Goal: Task Accomplishment & Management: Complete application form

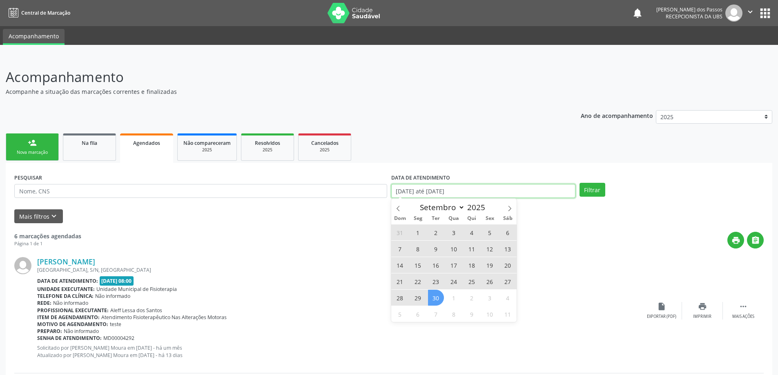
click at [424, 191] on input "01/08/2025 até 30/09/2025" at bounding box center [483, 191] width 184 height 14
click at [401, 209] on span at bounding box center [398, 206] width 14 height 14
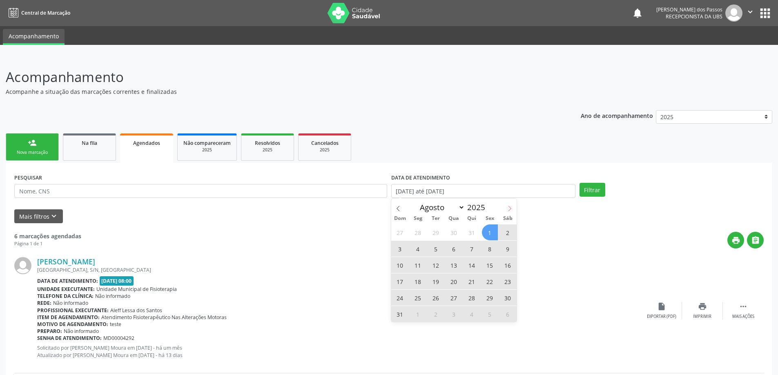
click at [509, 208] on icon at bounding box center [510, 209] width 6 height 6
select select "8"
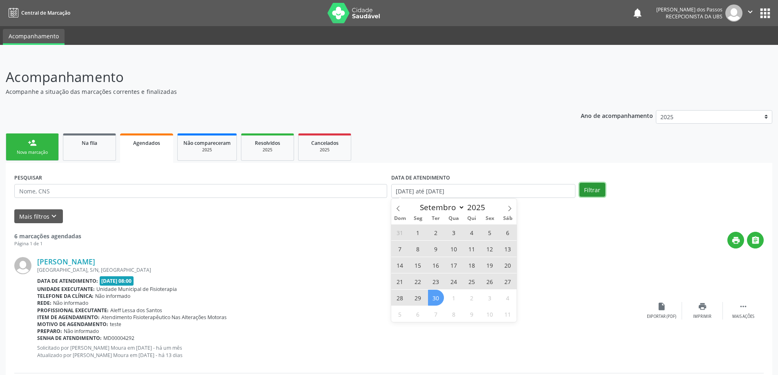
click at [596, 192] on button "Filtrar" at bounding box center [592, 190] width 26 height 14
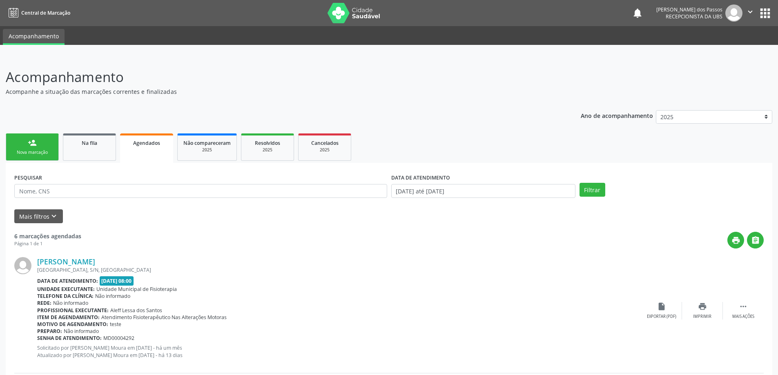
click at [34, 153] on div "Nova marcação" at bounding box center [32, 152] width 41 height 6
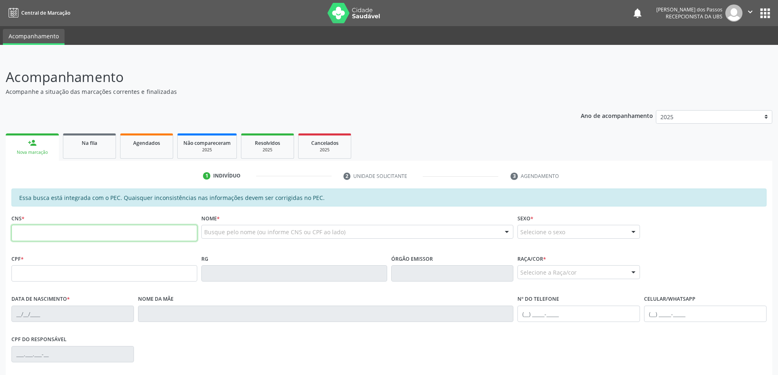
click at [25, 235] on input "text" at bounding box center [104, 233] width 186 height 16
type input "704 5063 6816 2913"
type input "086.037.254-54"
type input "29/09/1968"
type input "Maria Augusta da Conceicao de Franca"
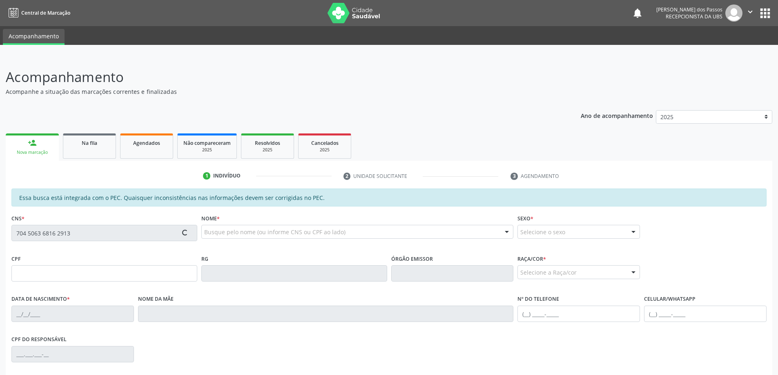
type input "(82) 99177-7155"
type input "S/N"
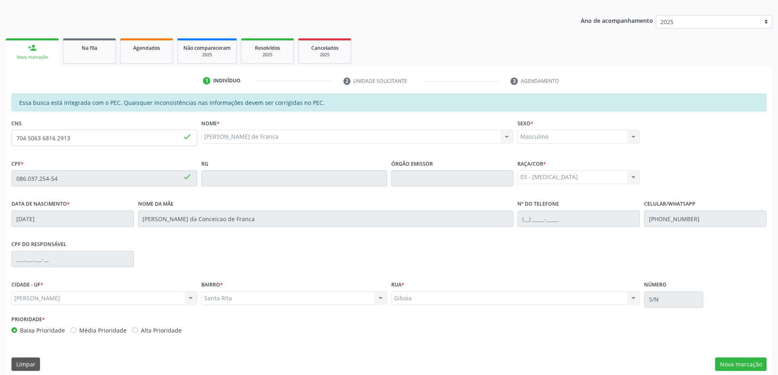
scroll to position [102, 0]
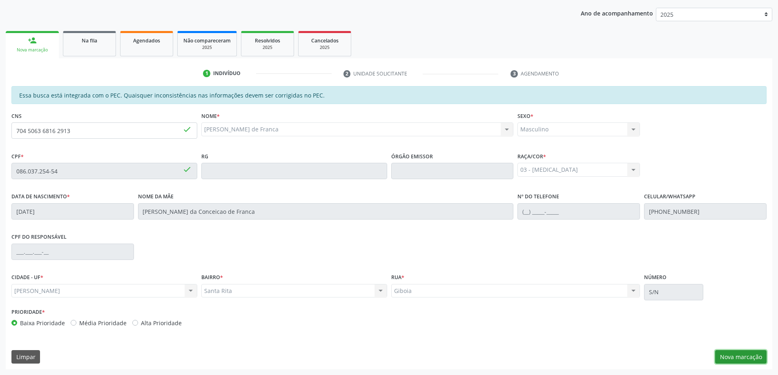
click at [726, 358] on button "Nova marcação" at bounding box center [740, 357] width 51 height 14
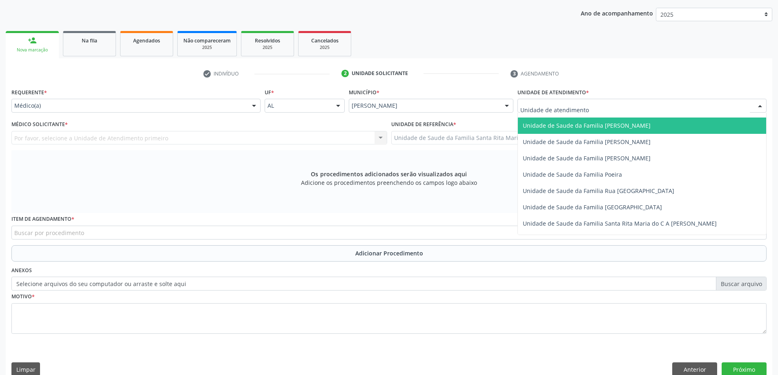
scroll to position [490, 0]
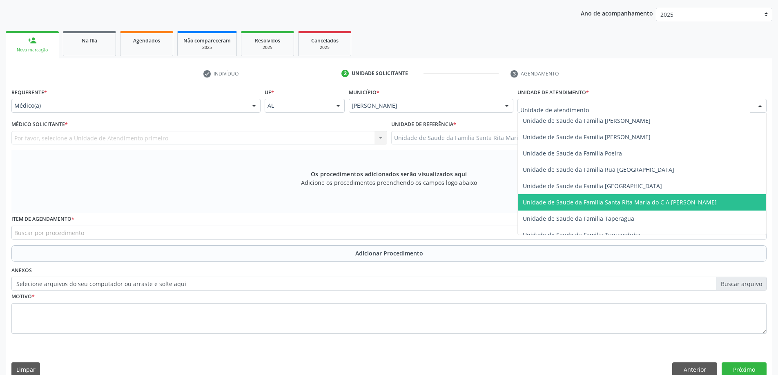
click at [544, 200] on span "Unidade de Saude da Familia Santa Rita Maria do C A [PERSON_NAME]" at bounding box center [619, 202] width 194 height 8
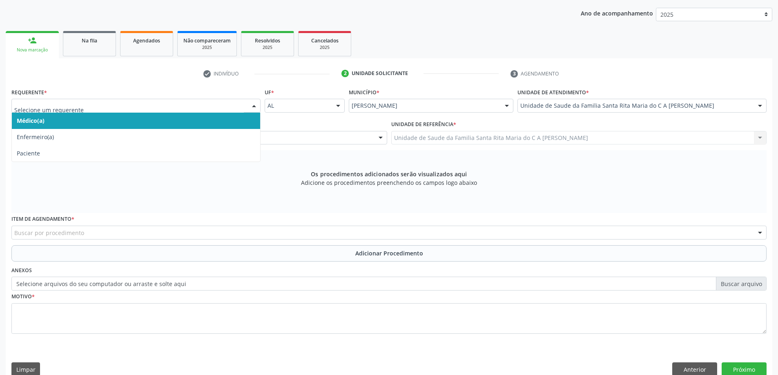
click at [209, 120] on span "Médico(a)" at bounding box center [136, 121] width 248 height 16
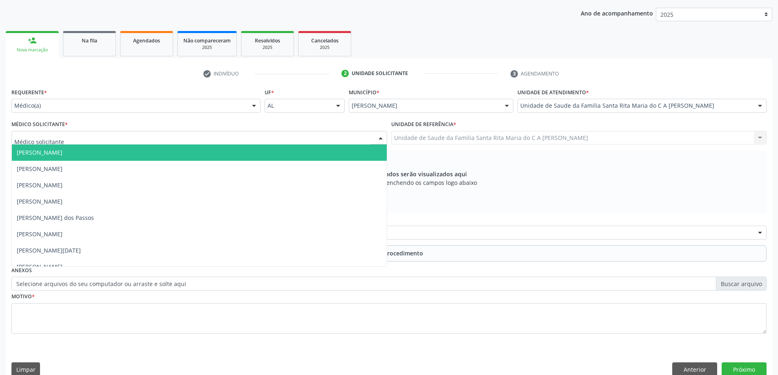
click at [198, 140] on div at bounding box center [199, 138] width 376 height 14
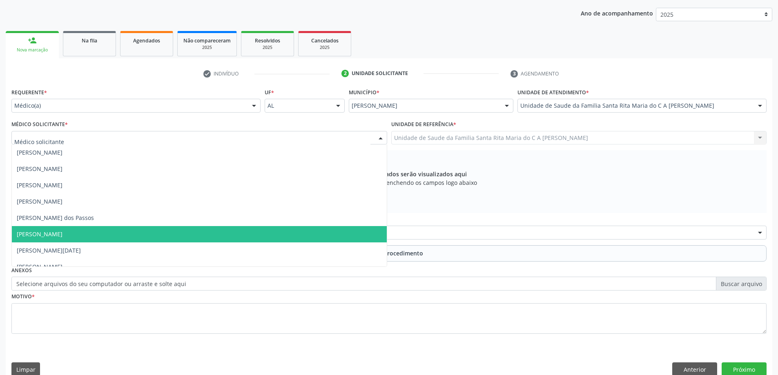
click at [181, 230] on span "[PERSON_NAME]" at bounding box center [199, 234] width 375 height 16
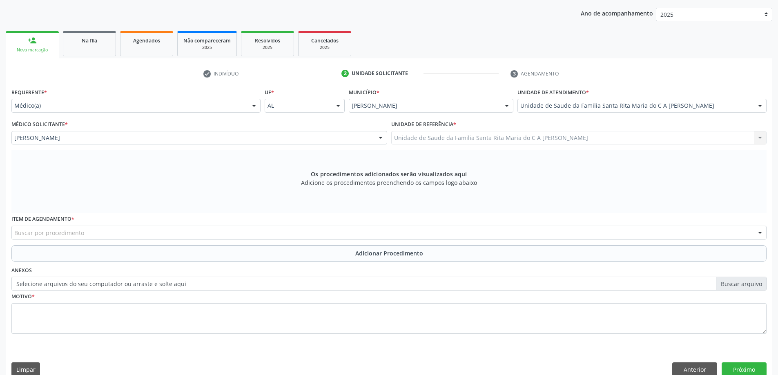
click at [172, 235] on div "Buscar por procedimento" at bounding box center [388, 233] width 755 height 14
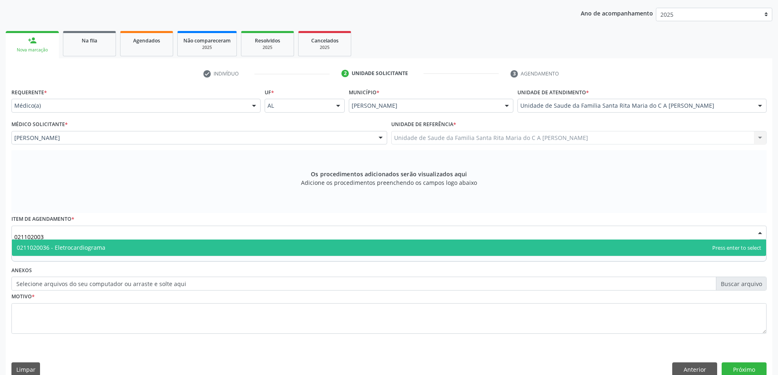
type input "0211020036"
click at [131, 246] on span "0211020036 - Eletrocardiograma" at bounding box center [389, 248] width 754 height 16
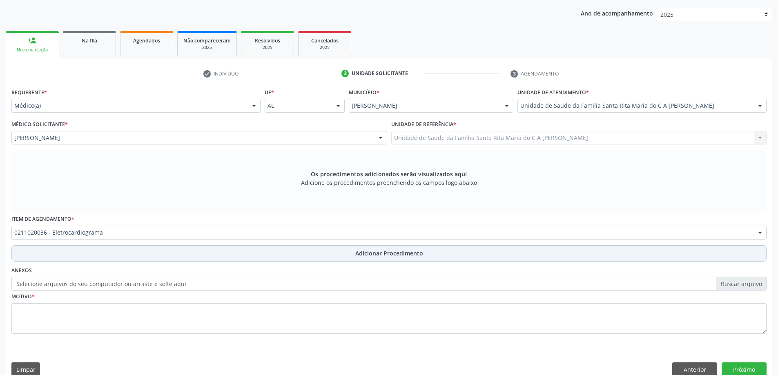
click at [121, 250] on button "Adicionar Procedimento" at bounding box center [388, 253] width 755 height 16
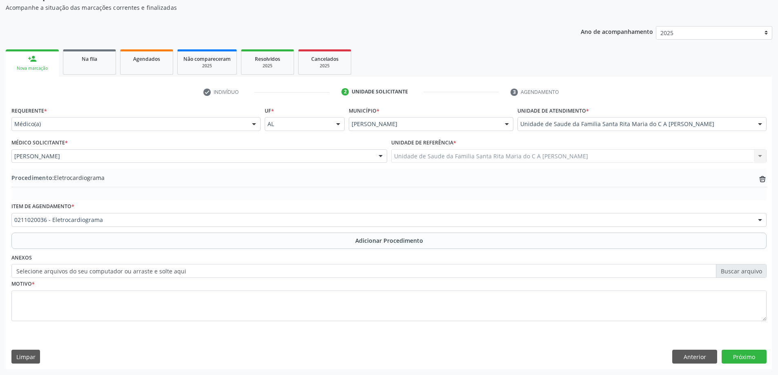
scroll to position [84, 0]
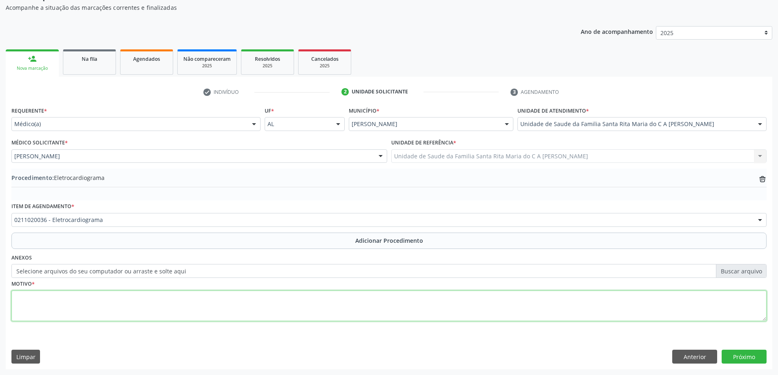
click at [98, 303] on textarea at bounding box center [388, 306] width 755 height 31
type textarea "has"
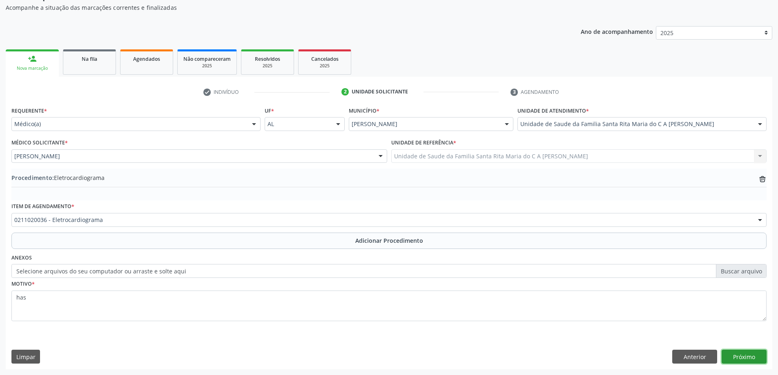
click at [739, 359] on button "Próximo" at bounding box center [743, 357] width 45 height 14
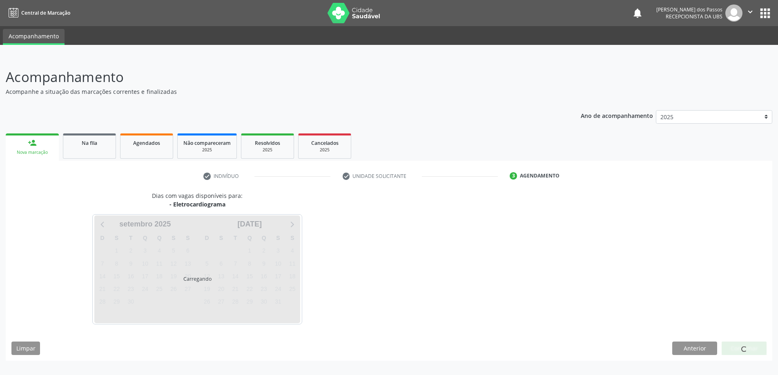
scroll to position [0, 0]
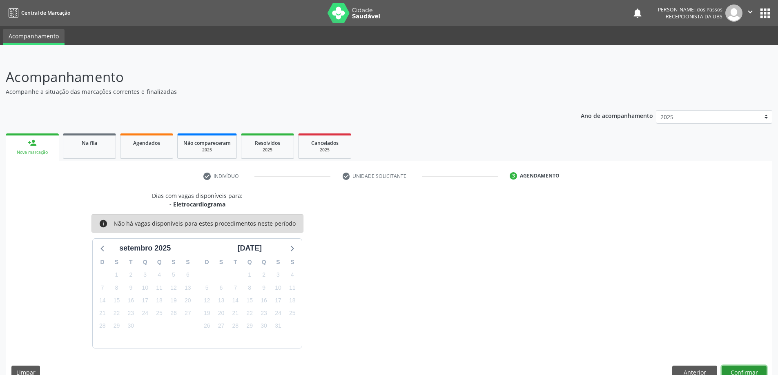
click at [760, 374] on button "Confirmar" at bounding box center [743, 373] width 45 height 14
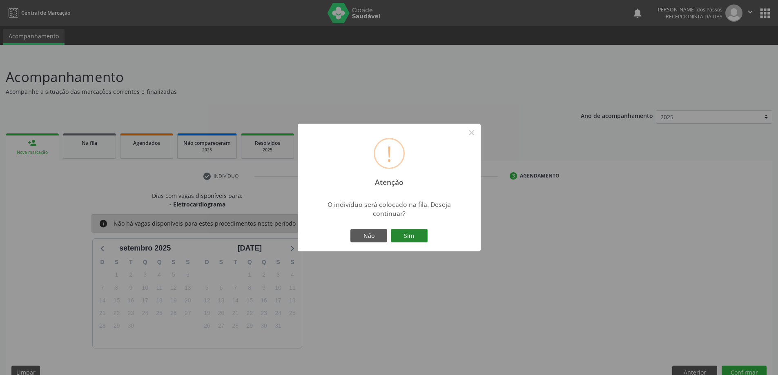
click at [413, 237] on button "Sim" at bounding box center [409, 236] width 37 height 14
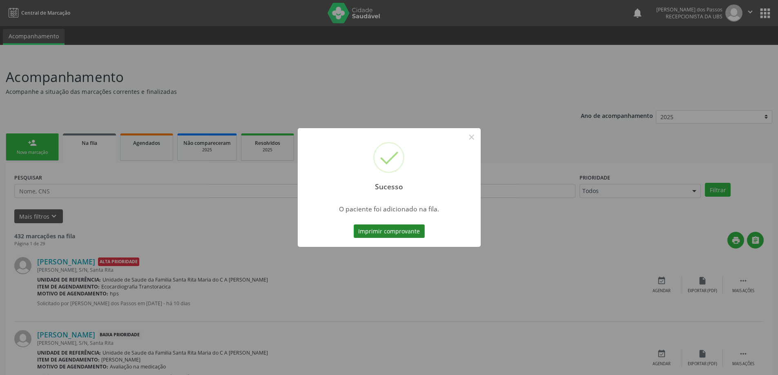
click at [411, 233] on button "Imprimir comprovante" at bounding box center [388, 232] width 71 height 14
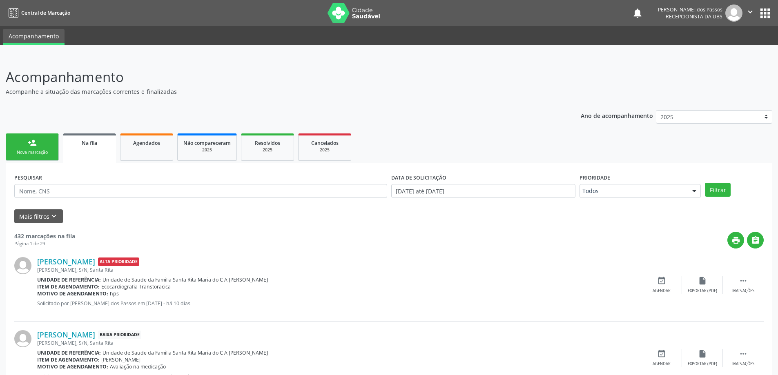
click at [35, 148] on link "person_add Nova marcação" at bounding box center [32, 146] width 53 height 27
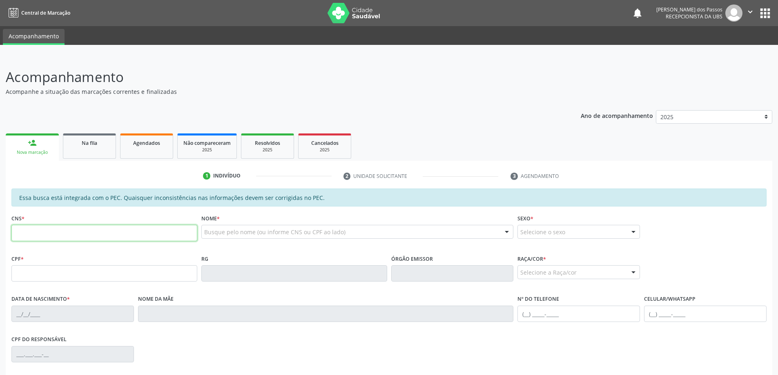
click at [73, 234] on input "text" at bounding box center [104, 233] width 186 height 16
type input "700 8024 8106 4981"
type input "11/11/2002"
type input "(82) 8818-9979"
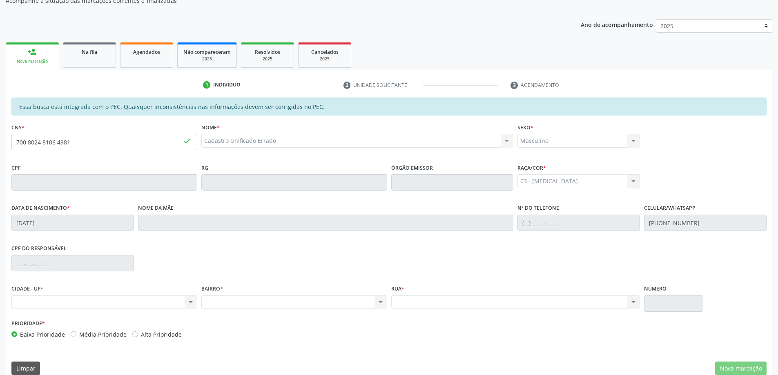
scroll to position [102, 0]
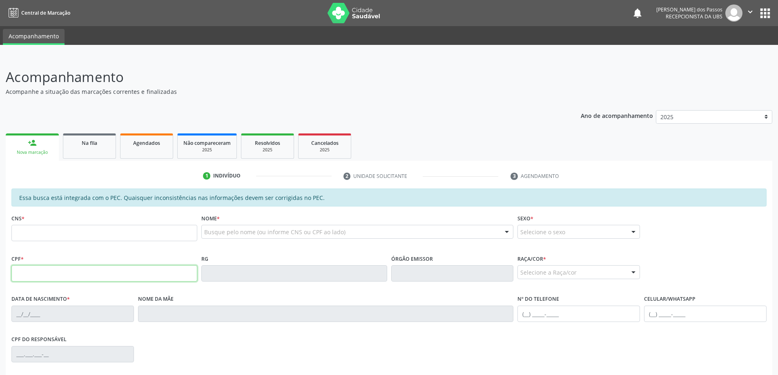
click at [20, 276] on input "text" at bounding box center [104, 273] width 186 height 16
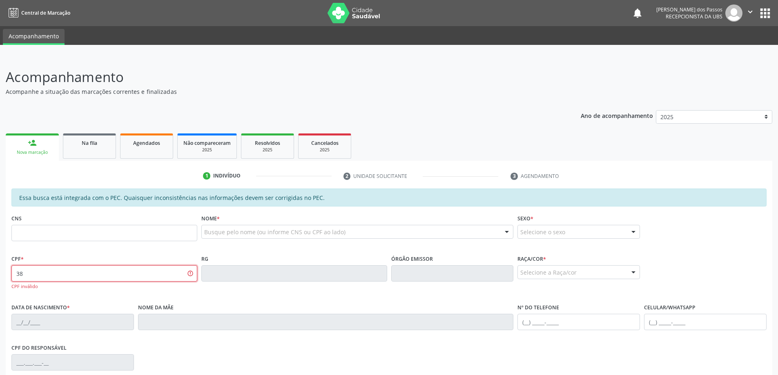
type input "3"
click at [38, 274] on input "text" at bounding box center [104, 273] width 186 height 16
type input "3"
type input "348.592.094-00"
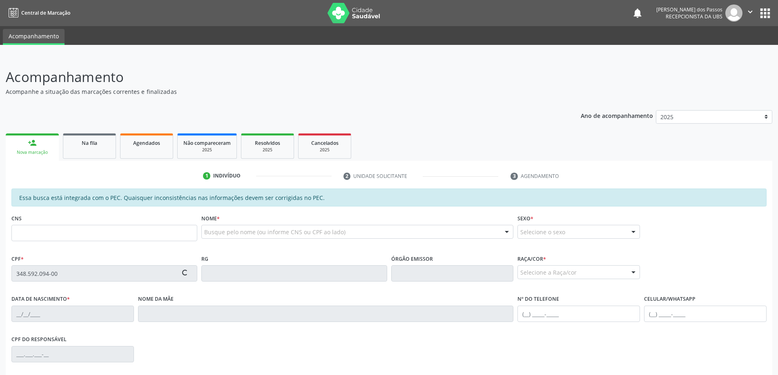
type input "121 1126 6681 0001"
type input "0[DATE]"
type input "Ivonete [PERSON_NAME]"
type input "[PHONE_NUMBER]"
type input "S/N"
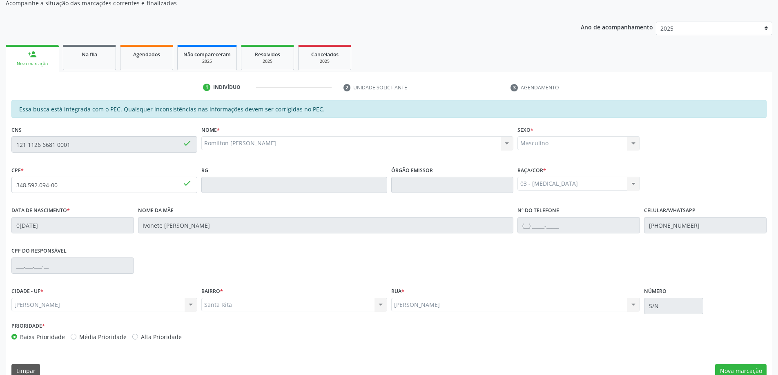
scroll to position [102, 0]
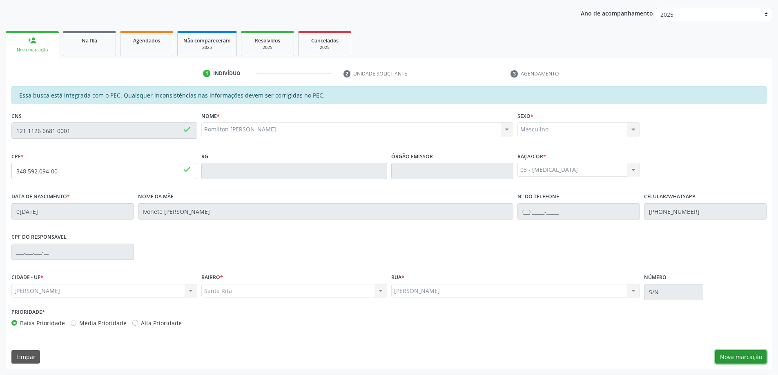
click at [737, 357] on button "Nova marcação" at bounding box center [740, 357] width 51 height 14
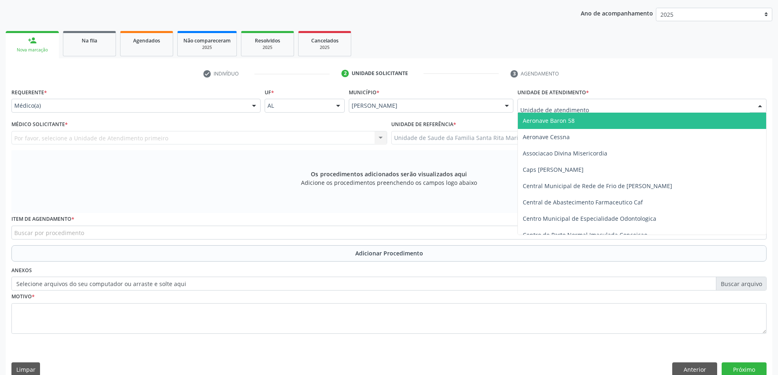
click at [594, 105] on div at bounding box center [641, 106] width 249 height 14
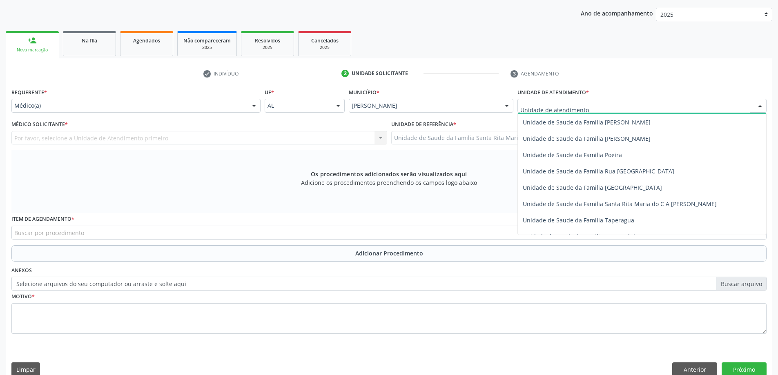
scroll to position [490, 0]
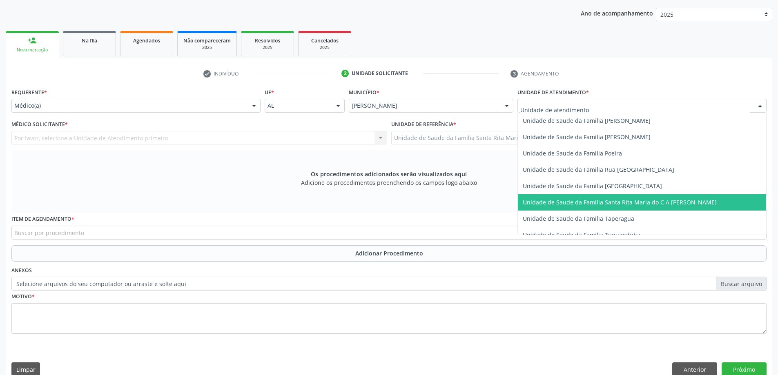
click at [580, 198] on span "Unidade de Saude da Familia Santa Rita Maria do C A [PERSON_NAME]" at bounding box center [642, 202] width 248 height 16
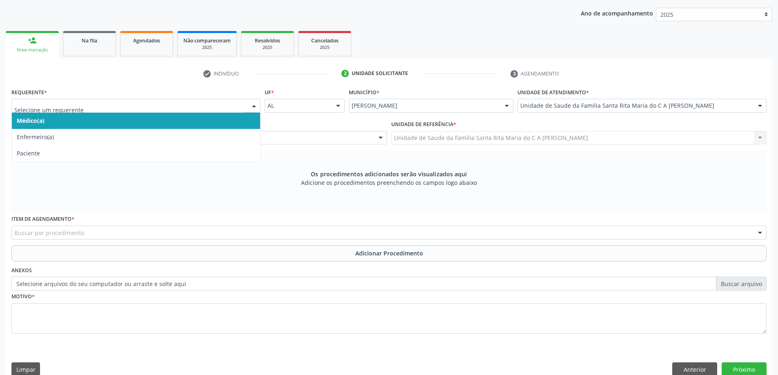
click at [184, 121] on span "Médico(a)" at bounding box center [136, 121] width 248 height 16
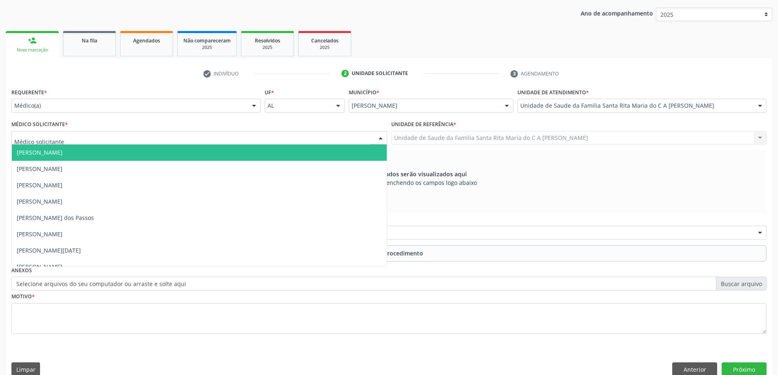
click at [179, 140] on div at bounding box center [199, 138] width 376 height 14
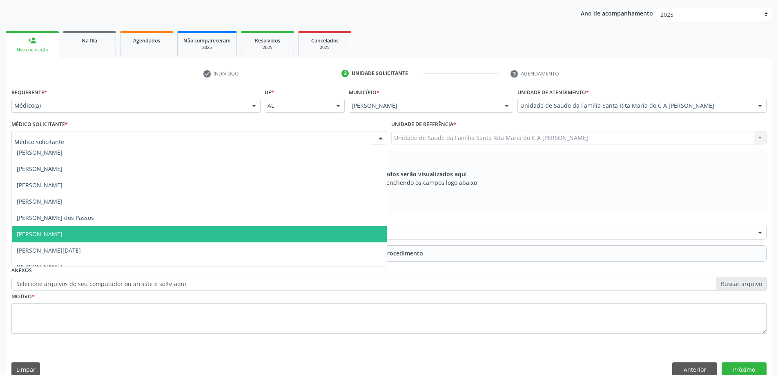
click at [159, 231] on span "[PERSON_NAME]" at bounding box center [199, 234] width 375 height 16
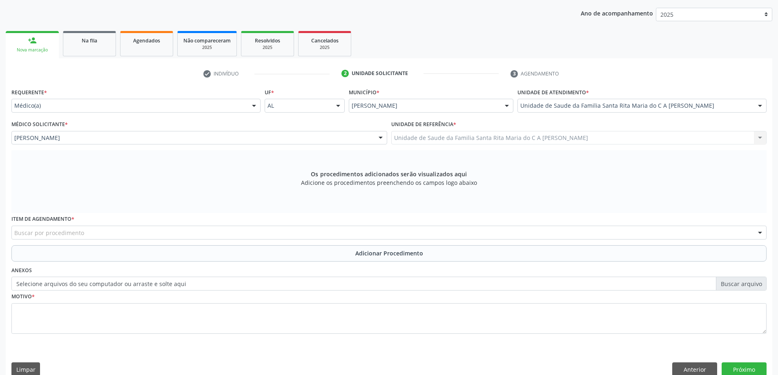
click at [137, 231] on div "Buscar por procedimento" at bounding box center [388, 233] width 755 height 14
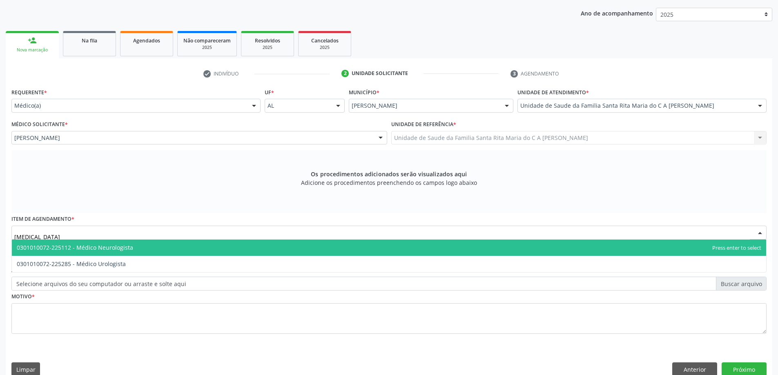
type input "urologista"
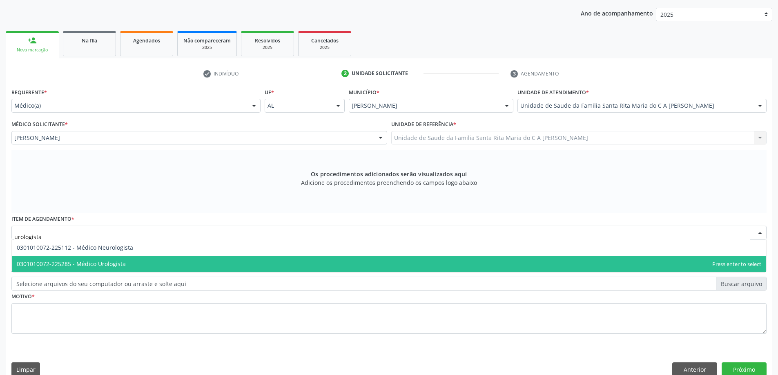
click at [120, 265] on span "0301010072-225285 - Médico Urologista" at bounding box center [71, 264] width 109 height 8
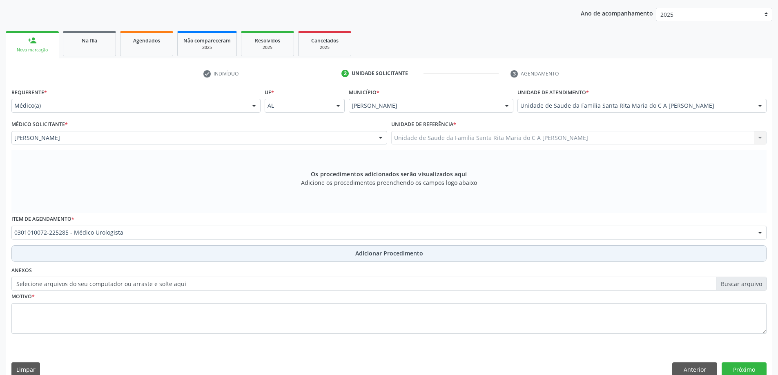
click at [122, 258] on button "Adicionar Procedimento" at bounding box center [388, 253] width 755 height 16
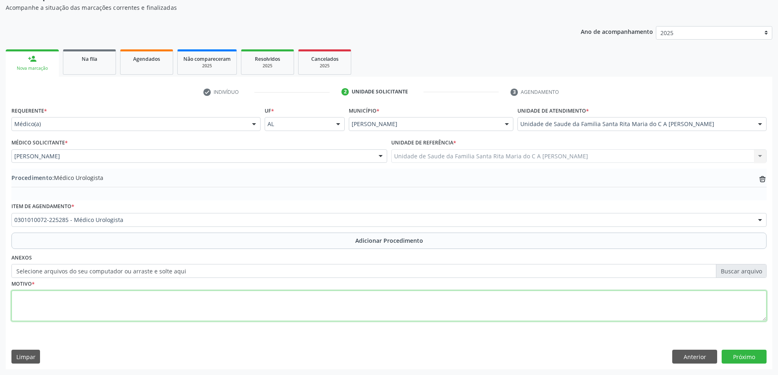
click at [119, 307] on textarea at bounding box center [388, 306] width 755 height 31
type textarea "preventivo"
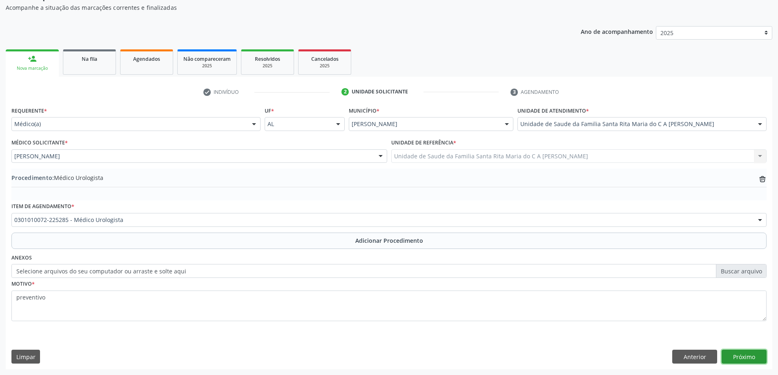
click at [740, 356] on button "Próximo" at bounding box center [743, 357] width 45 height 14
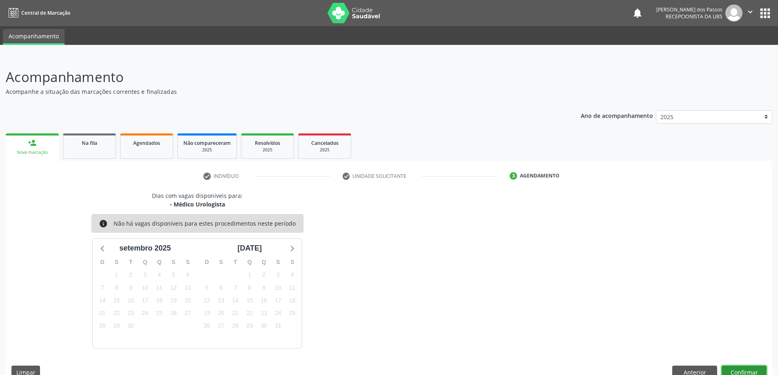
click at [733, 370] on button "Confirmar" at bounding box center [743, 373] width 45 height 14
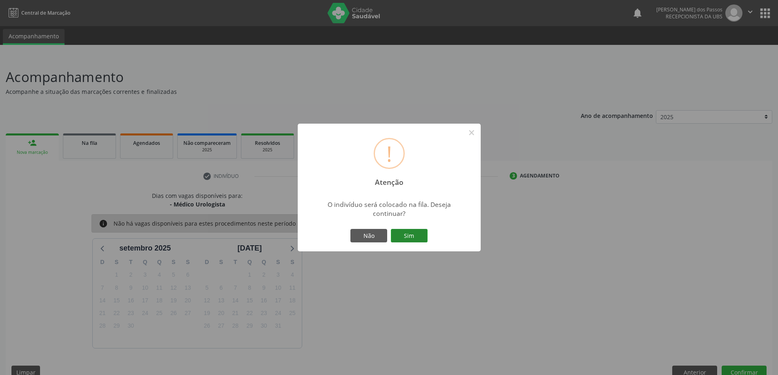
click at [400, 231] on button "Sim" at bounding box center [409, 236] width 37 height 14
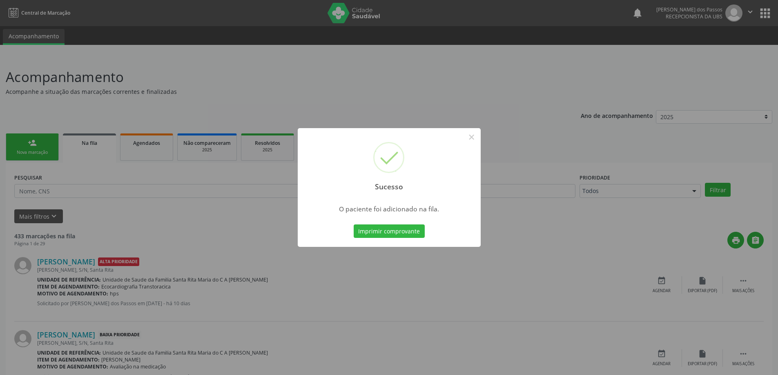
click at [400, 231] on button "Imprimir comprovante" at bounding box center [388, 232] width 71 height 14
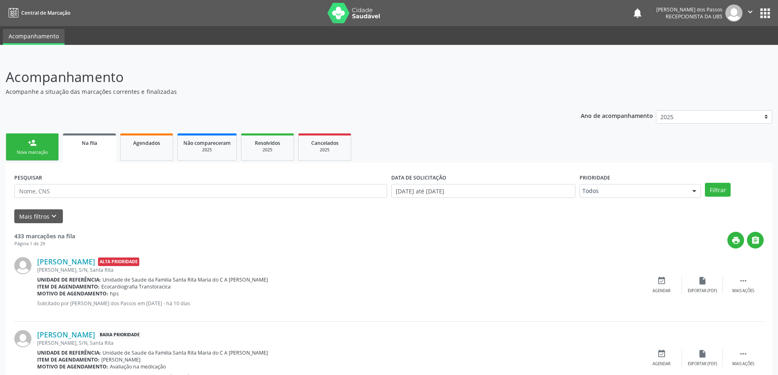
click at [32, 147] on div "person_add" at bounding box center [32, 142] width 9 height 9
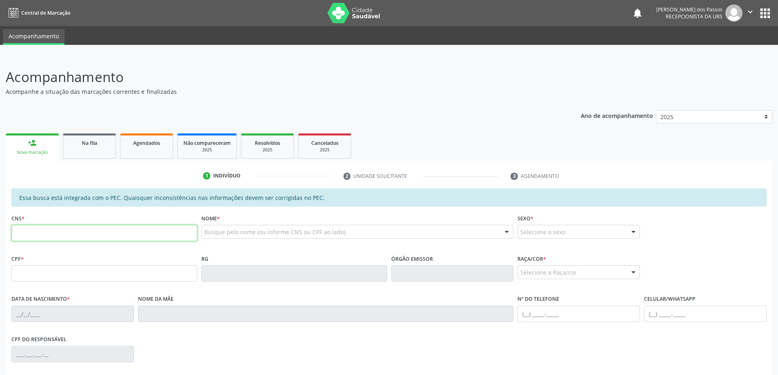
click at [60, 231] on input "text" at bounding box center [104, 233] width 186 height 16
click at [44, 230] on input "text" at bounding box center [104, 233] width 186 height 16
click at [60, 232] on input "129 3846 0406" at bounding box center [104, 233] width 186 height 16
type input "1"
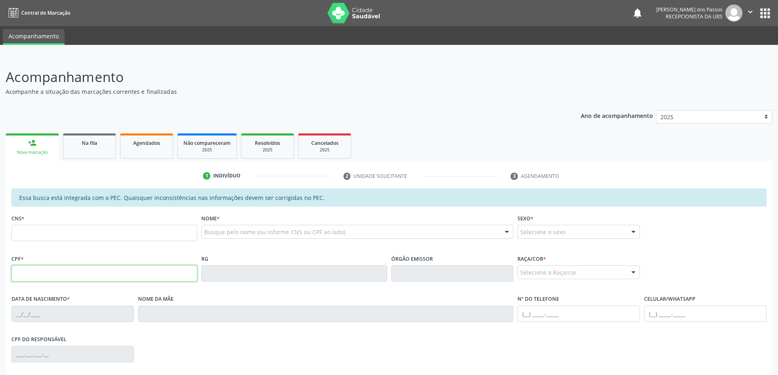
click at [54, 272] on input "text" at bounding box center [104, 273] width 186 height 16
type input "129.384.604-06"
type input "707 0098 9149 5932"
type input "05/12/2000"
type input "Eliane Nascimento dos Santos"
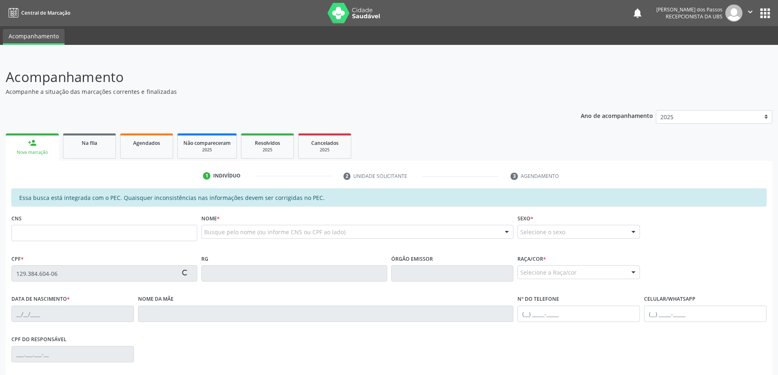
type input "(82) 99312-5500"
type input "S/N"
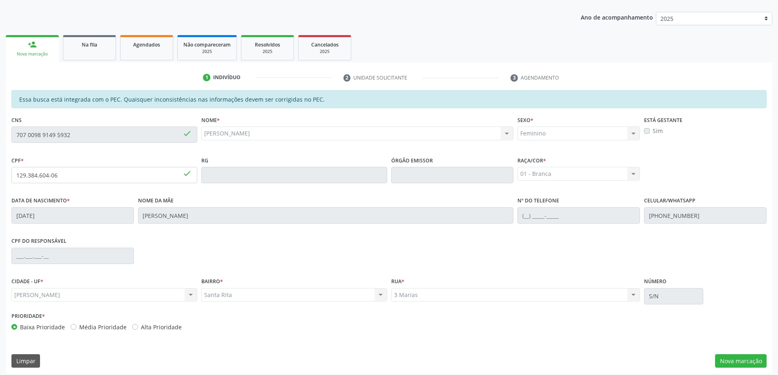
scroll to position [102, 0]
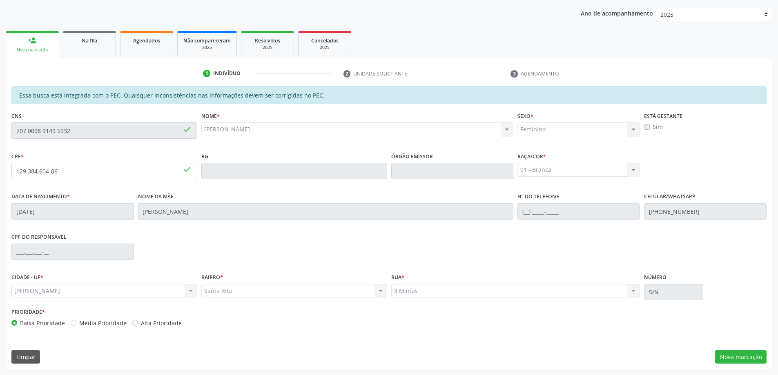
click at [652, 127] on label "Sim" at bounding box center [657, 126] width 10 height 9
click at [652, 126] on label "Sim" at bounding box center [657, 126] width 10 height 9
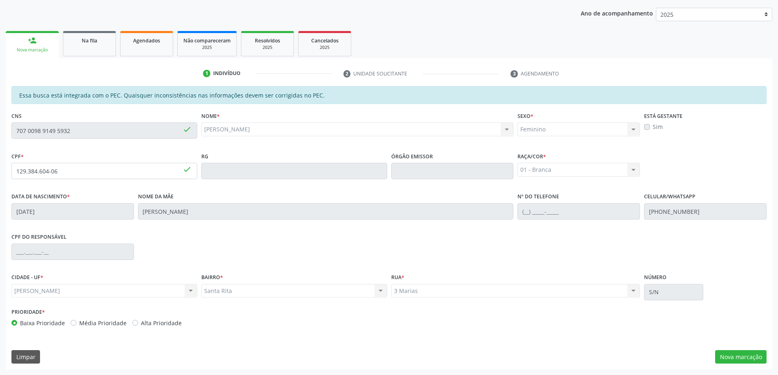
click at [652, 126] on label "Sim" at bounding box center [657, 126] width 10 height 9
click at [667, 134] on div "Está gestante Sim" at bounding box center [705, 130] width 127 height 40
click at [661, 127] on label "Sim" at bounding box center [657, 126] width 10 height 9
click at [741, 354] on button "Nova marcação" at bounding box center [740, 357] width 51 height 14
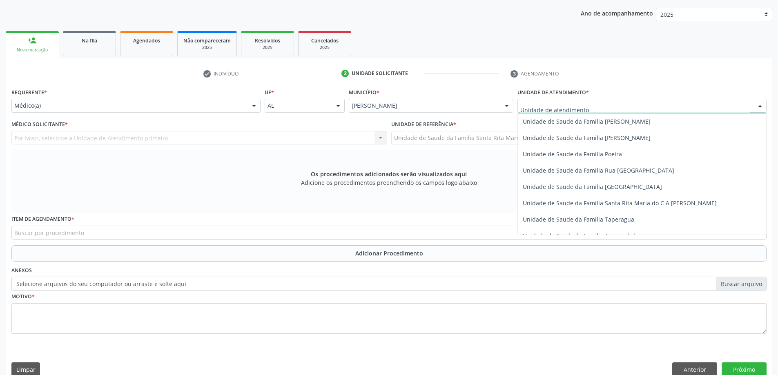
scroll to position [490, 0]
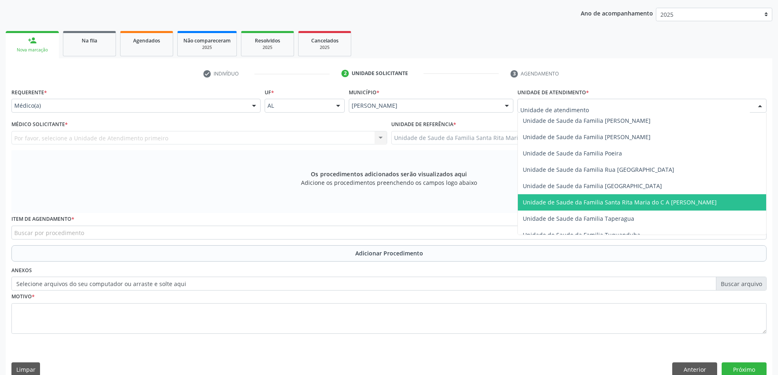
click at [566, 200] on span "Unidade de Saude da Familia Santa Rita Maria do C A [PERSON_NAME]" at bounding box center [619, 202] width 194 height 8
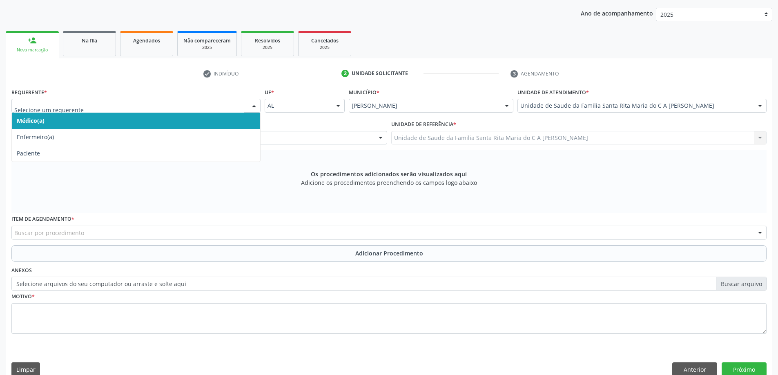
click at [142, 124] on span "Médico(a)" at bounding box center [136, 121] width 248 height 16
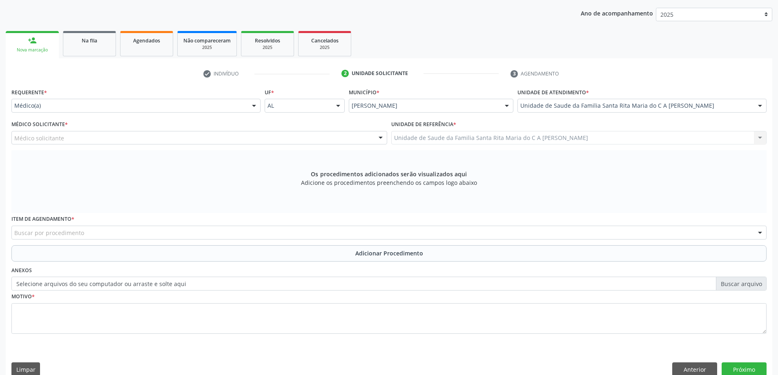
click at [131, 141] on div "Médico solicitante" at bounding box center [199, 138] width 376 height 14
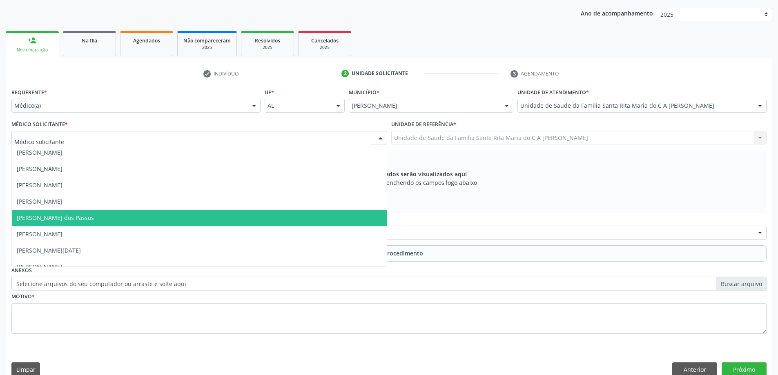
scroll to position [25, 0]
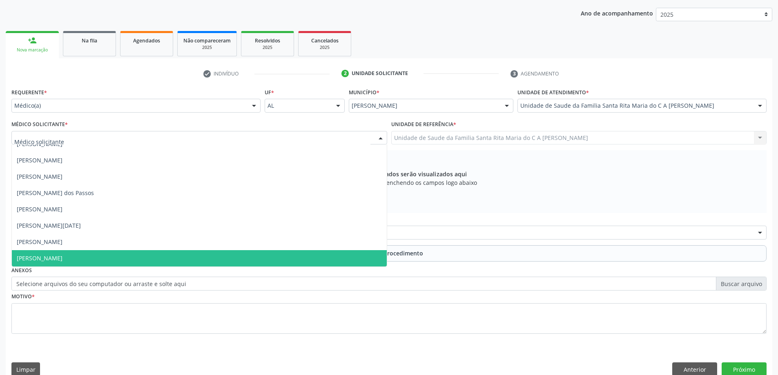
drag, startPoint x: 108, startPoint y: 254, endPoint x: 106, endPoint y: 245, distance: 10.0
click at [107, 254] on span "[PERSON_NAME]" at bounding box center [199, 258] width 375 height 16
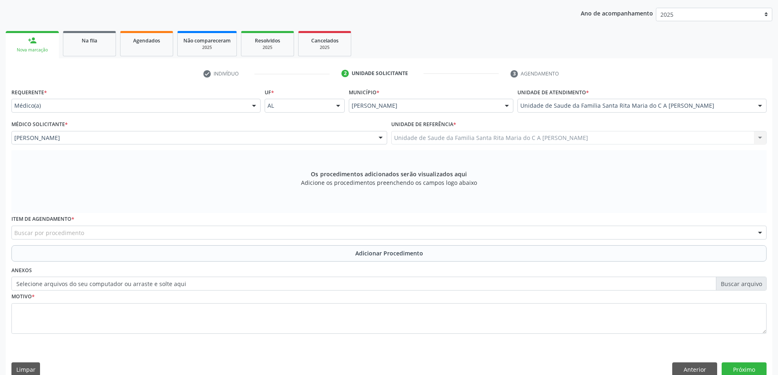
click at [172, 233] on div "Buscar por procedimento" at bounding box center [388, 233] width 755 height 14
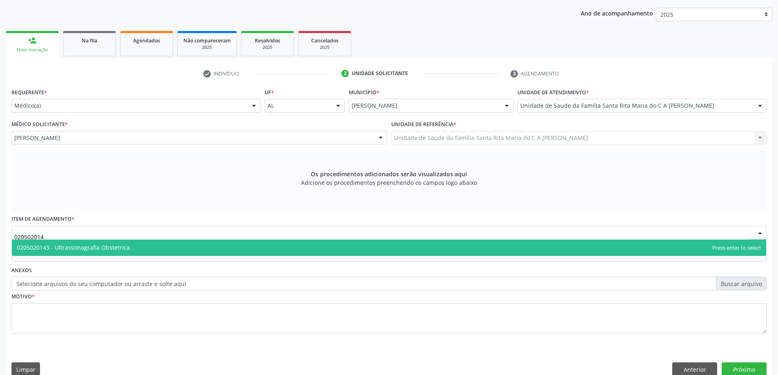
type input "0205020143"
click at [137, 249] on span "0205020143 - Ultrassonografia Obstetrica" at bounding box center [389, 248] width 754 height 16
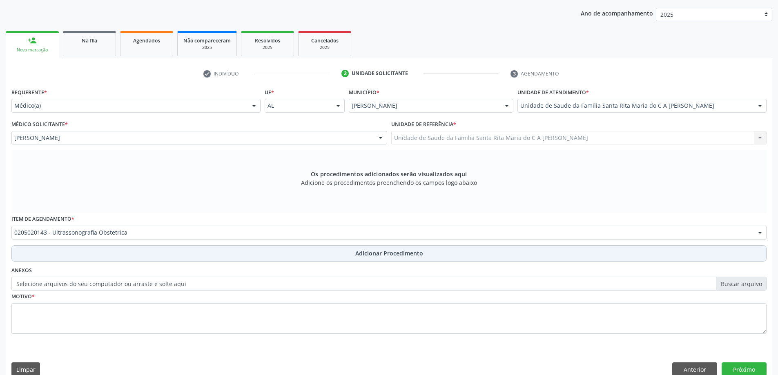
click at [97, 252] on button "Adicionar Procedimento" at bounding box center [388, 253] width 755 height 16
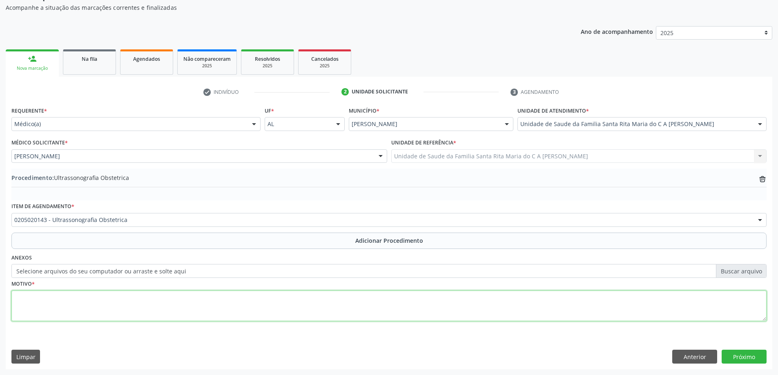
click at [91, 313] on textarea at bounding box center [388, 306] width 755 height 31
type textarea "gravidez"
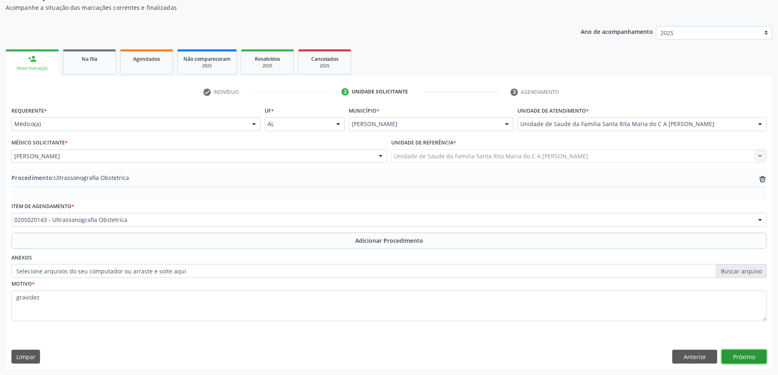
click at [762, 360] on button "Próximo" at bounding box center [743, 357] width 45 height 14
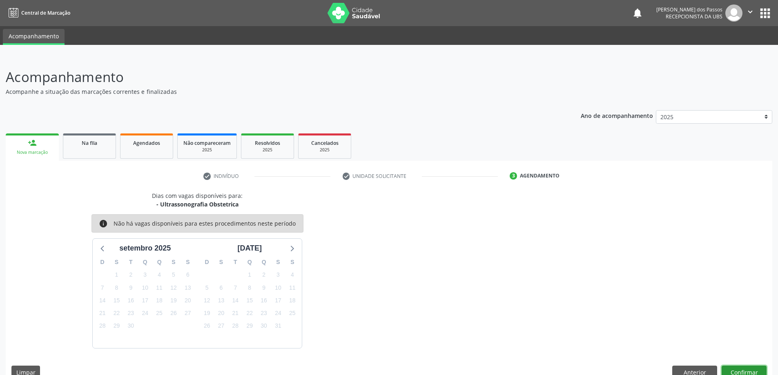
click at [753, 373] on button "Confirmar" at bounding box center [743, 373] width 45 height 14
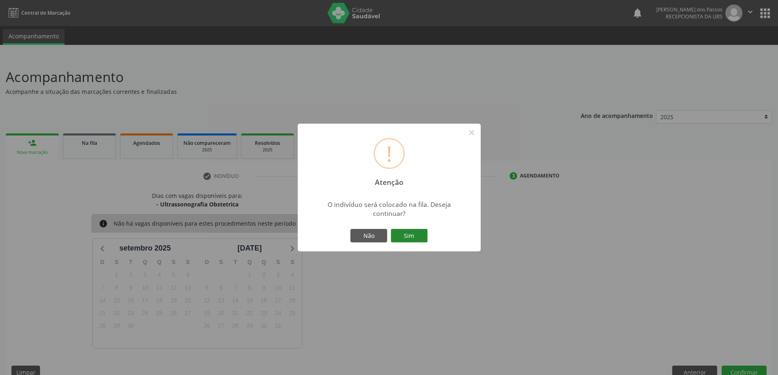
click at [397, 237] on button "Sim" at bounding box center [409, 236] width 37 height 14
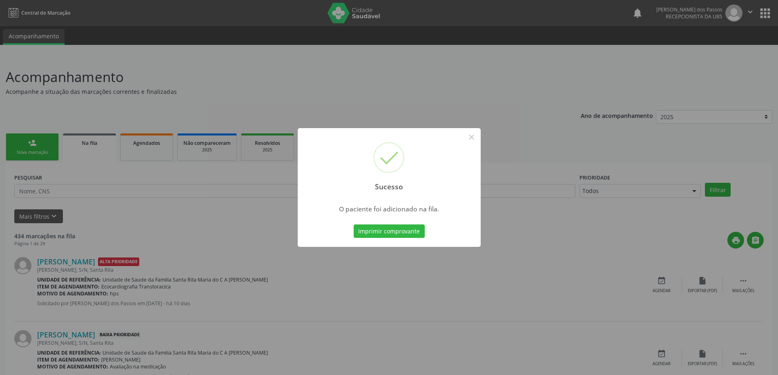
click at [397, 236] on button "Imprimir comprovante" at bounding box center [388, 232] width 71 height 14
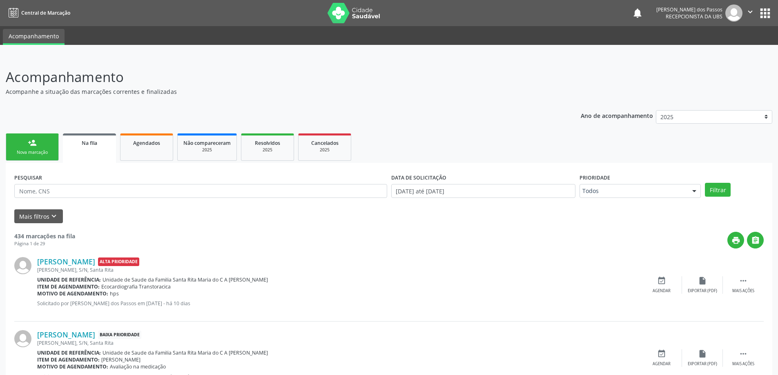
click at [41, 148] on link "person_add Nova marcação" at bounding box center [32, 146] width 53 height 27
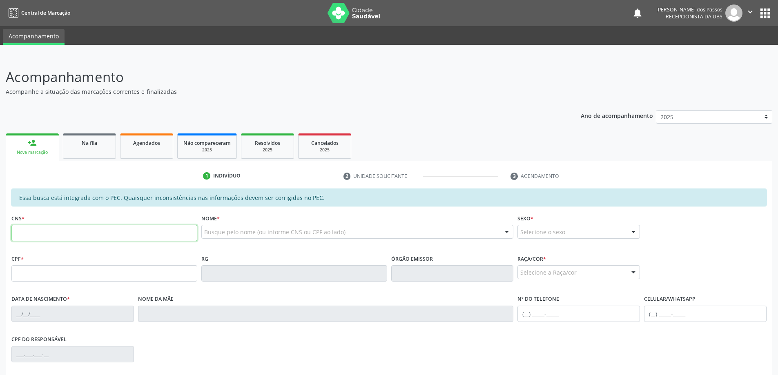
click at [52, 231] on input "text" at bounding box center [104, 233] width 186 height 16
type input "3"
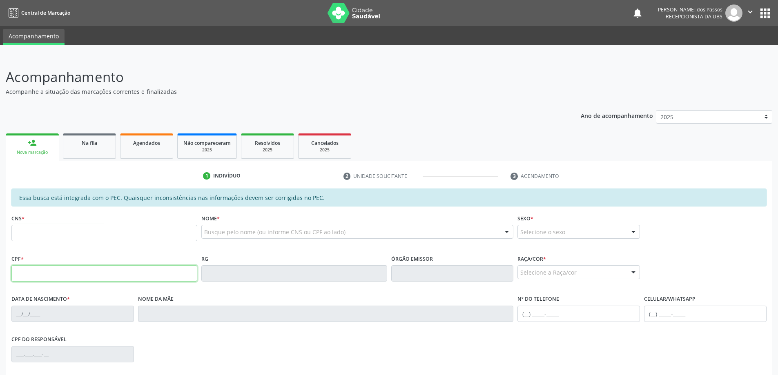
click at [53, 273] on input "text" at bounding box center [104, 273] width 186 height 16
type input "348.592.094-00"
type input "121 1126 6681 0001"
type input "03/07/1953"
type input "Ivonete Maria de Lima"
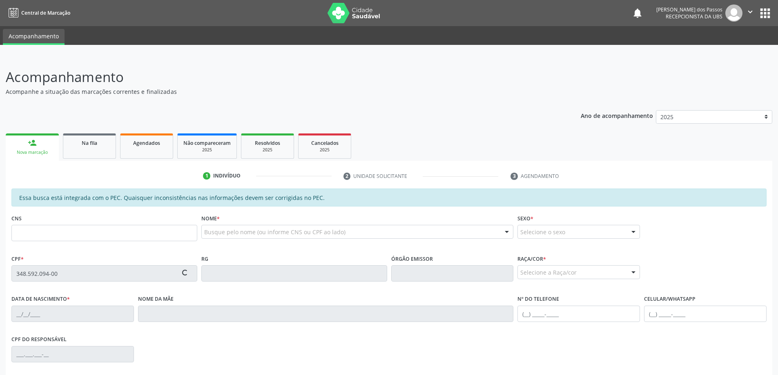
type input "(82) 98852-7266"
type input "S/N"
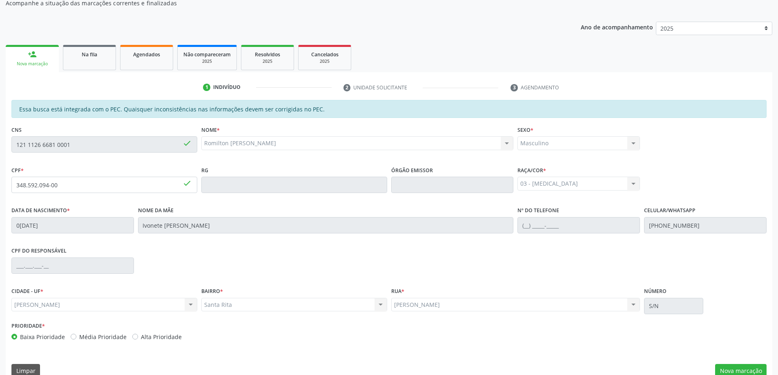
scroll to position [102, 0]
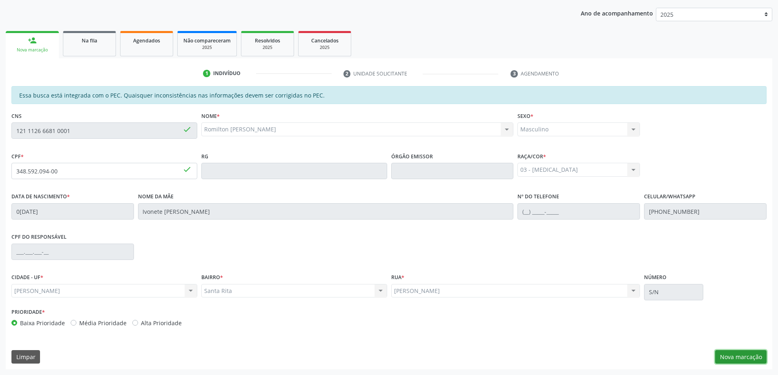
click at [734, 360] on button "Nova marcação" at bounding box center [740, 357] width 51 height 14
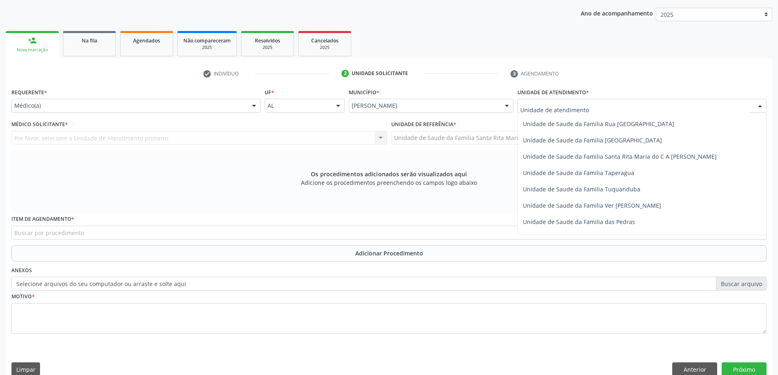
scroll to position [523, 0]
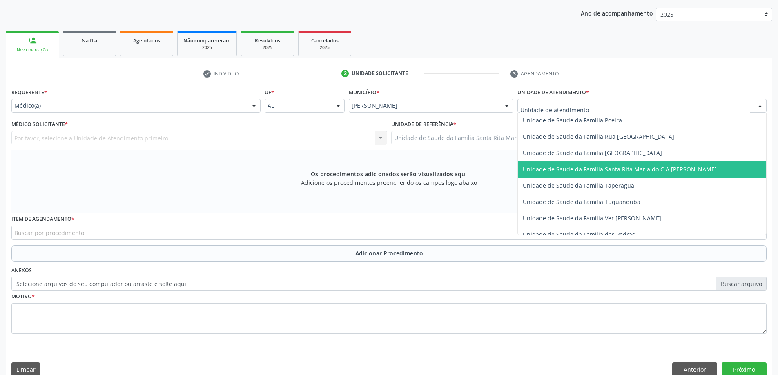
click at [554, 171] on span "Unidade de Saude da Familia Santa Rita Maria do C A [PERSON_NAME]" at bounding box center [619, 169] width 194 height 8
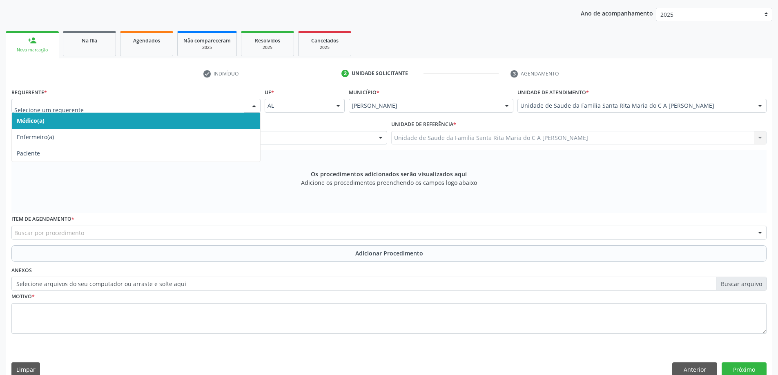
click at [138, 120] on span "Médico(a)" at bounding box center [136, 121] width 248 height 16
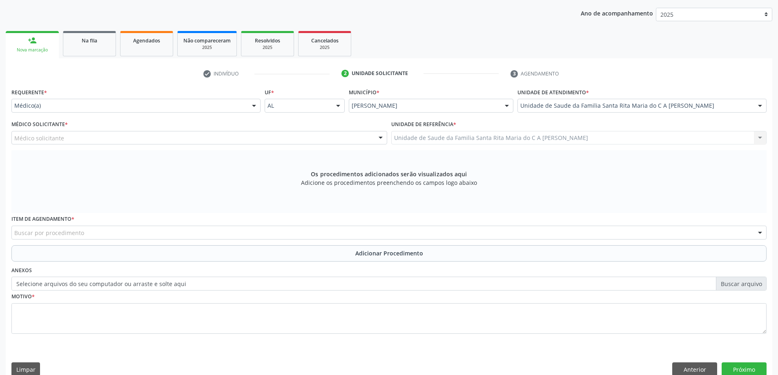
click at [135, 141] on div "Médico solicitante" at bounding box center [199, 138] width 376 height 14
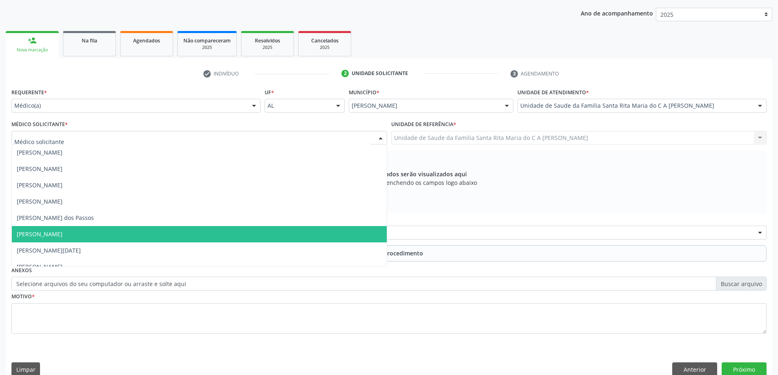
click at [146, 229] on span "[PERSON_NAME]" at bounding box center [199, 234] width 375 height 16
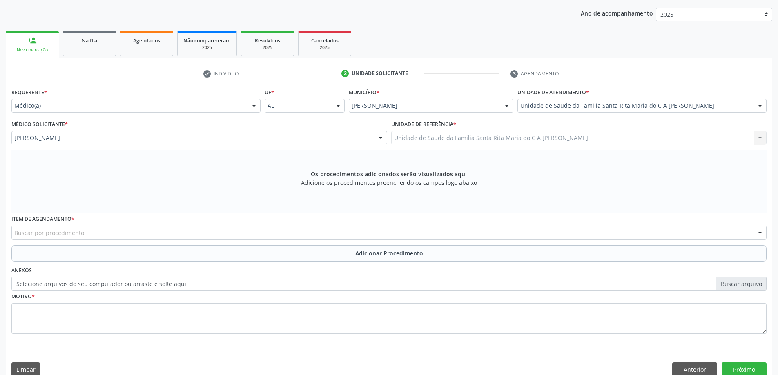
scroll to position [115, 0]
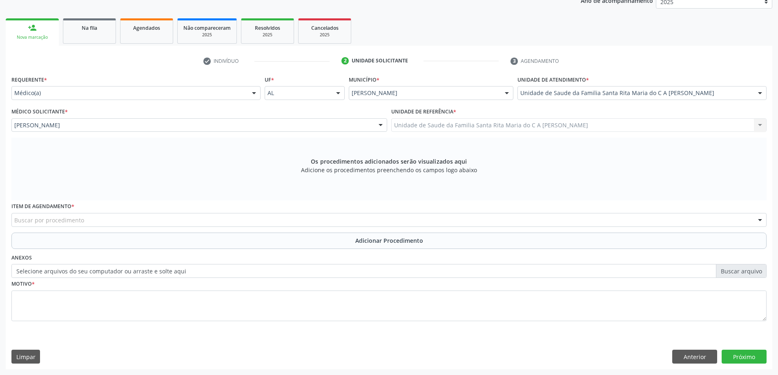
click at [134, 218] on div "Buscar por procedimento" at bounding box center [388, 220] width 755 height 14
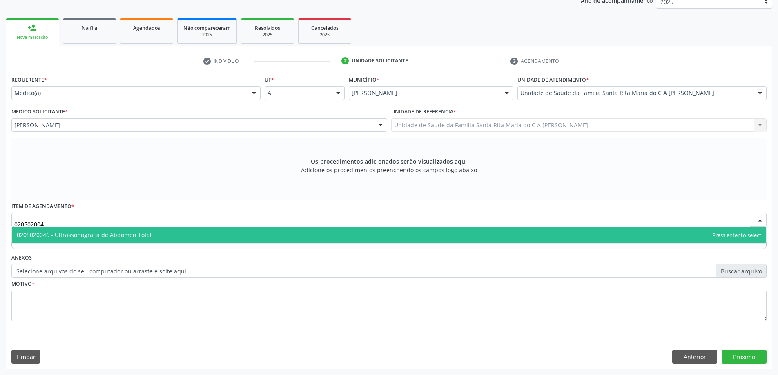
type input "0205020046"
click at [131, 234] on span "0205020046 - Ultrassonografia de Abdomen Total" at bounding box center [84, 235] width 135 height 8
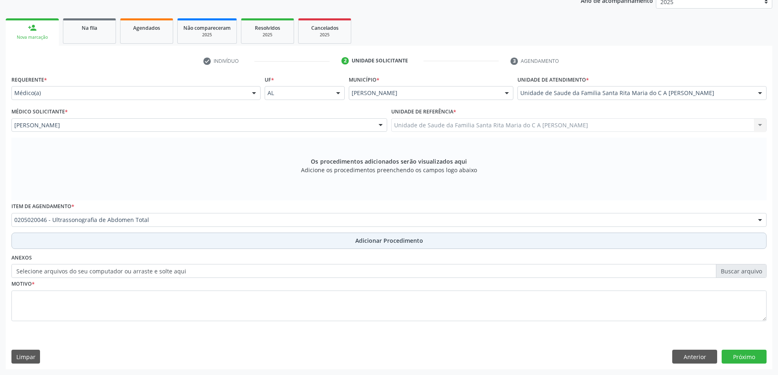
click at [126, 247] on button "Adicionar Procedimento" at bounding box center [388, 241] width 755 height 16
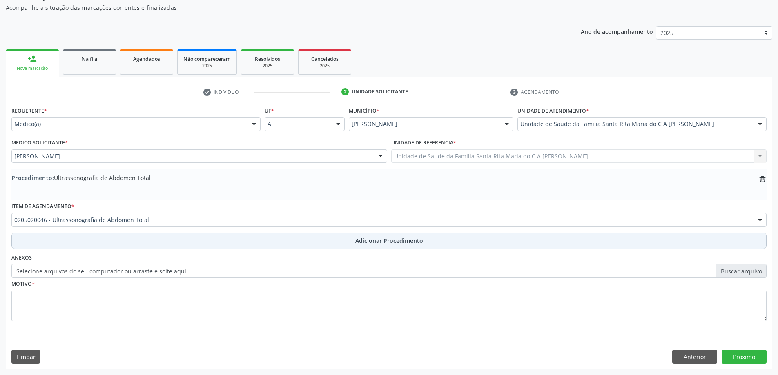
scroll to position [84, 0]
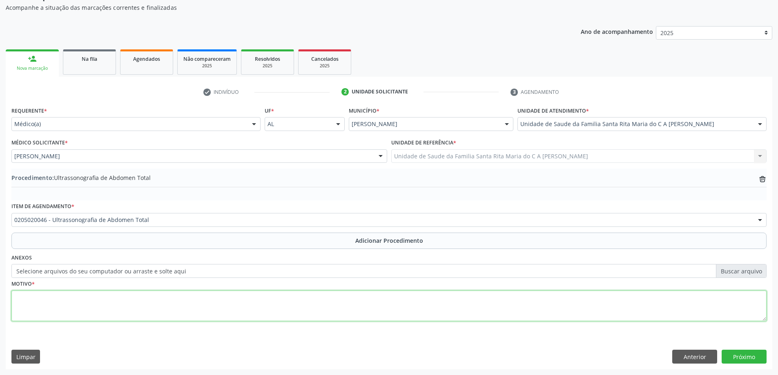
click at [106, 309] on textarea at bounding box center [388, 306] width 755 height 31
type textarea "dor abdominal a/e"
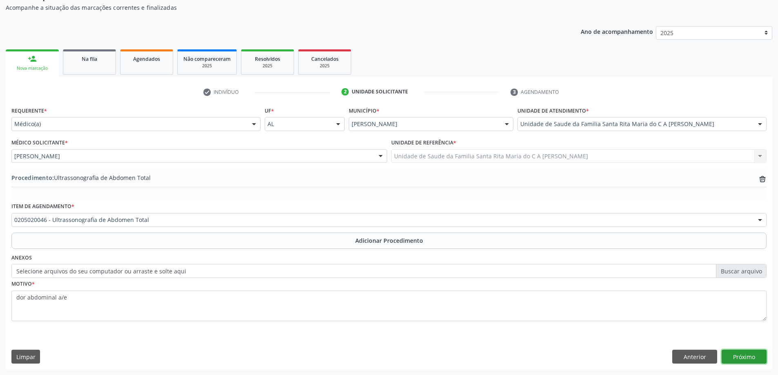
click at [738, 359] on button "Próximo" at bounding box center [743, 357] width 45 height 14
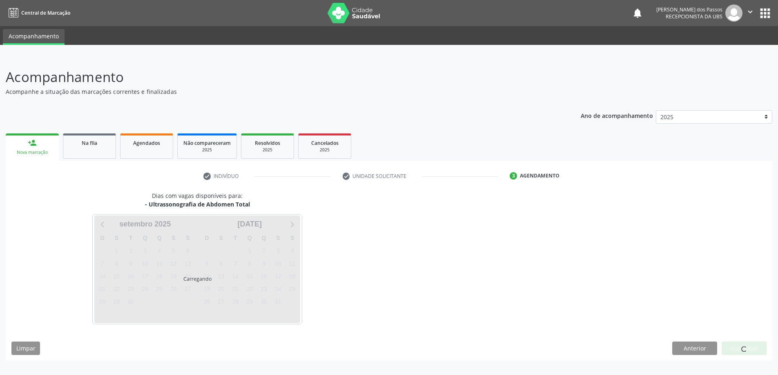
scroll to position [0, 0]
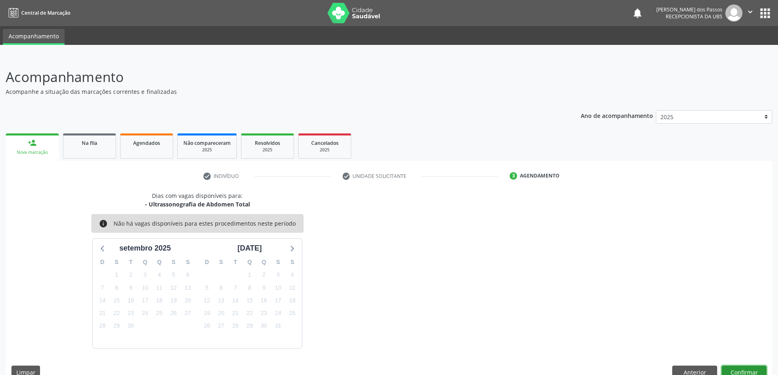
click at [729, 373] on button "Confirmar" at bounding box center [743, 373] width 45 height 14
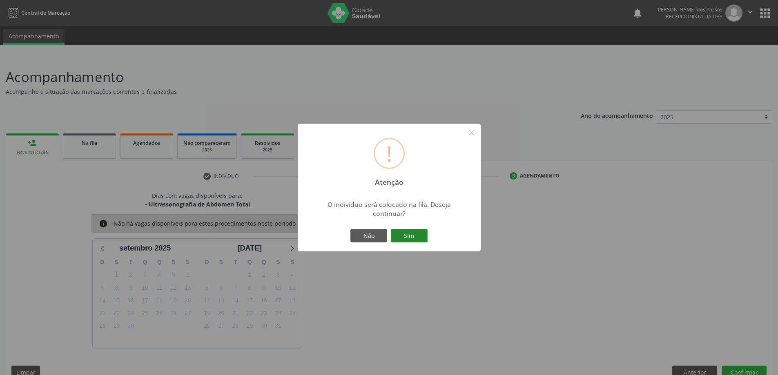
click at [416, 239] on button "Sim" at bounding box center [409, 236] width 37 height 14
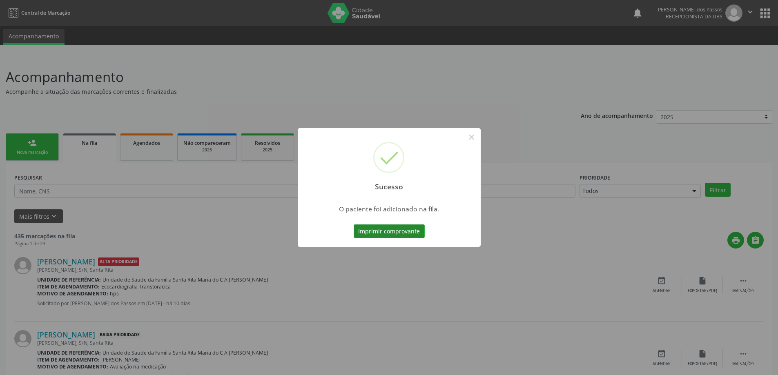
click at [380, 231] on button "Imprimir comprovante" at bounding box center [388, 232] width 71 height 14
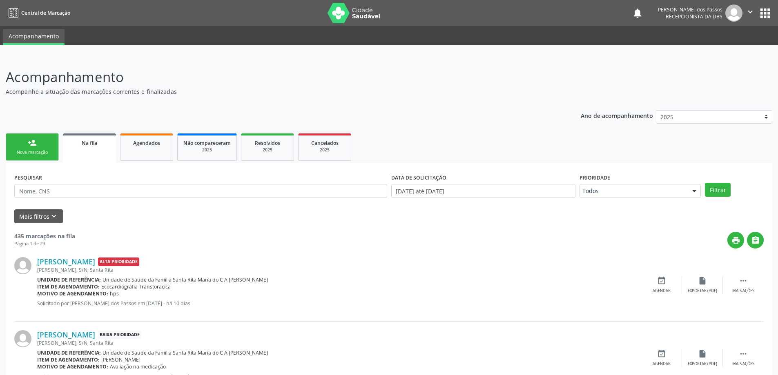
click at [29, 144] on div "person_add" at bounding box center [32, 142] width 9 height 9
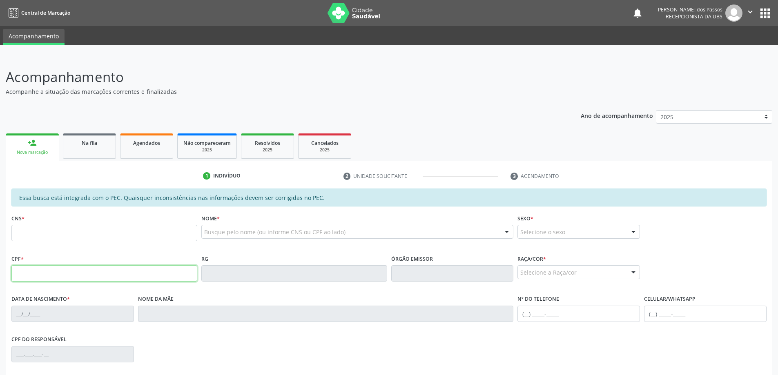
click at [95, 274] on input "text" at bounding box center [104, 273] width 186 height 16
type input "348.592.094-00"
type input "121 1126 6681 0001"
type input "03/07/1953"
type input "Ivonete Maria de Lima"
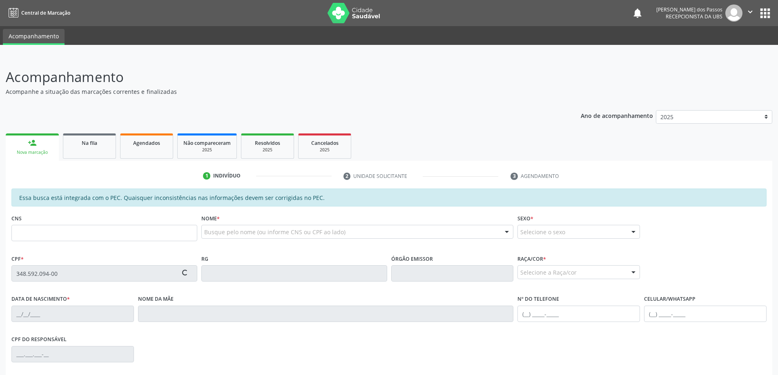
type input "(82) 98852-7266"
type input "S/N"
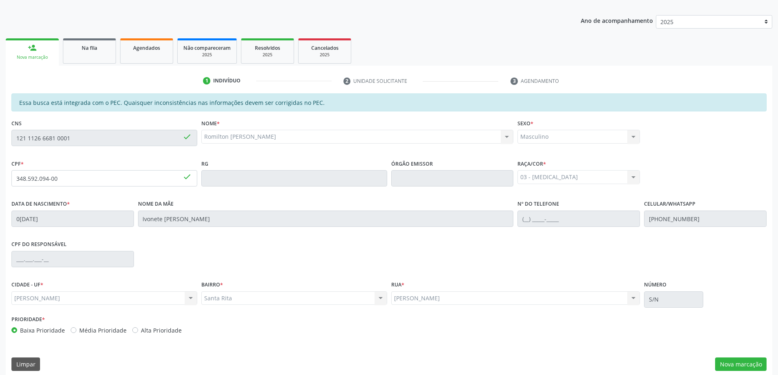
scroll to position [102, 0]
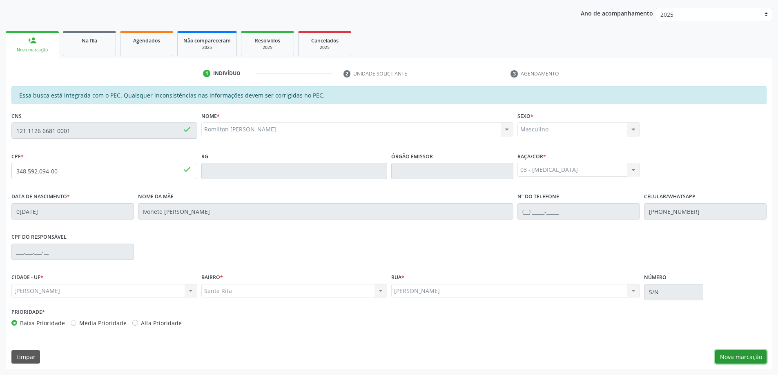
click at [725, 356] on button "Nova marcação" at bounding box center [740, 357] width 51 height 14
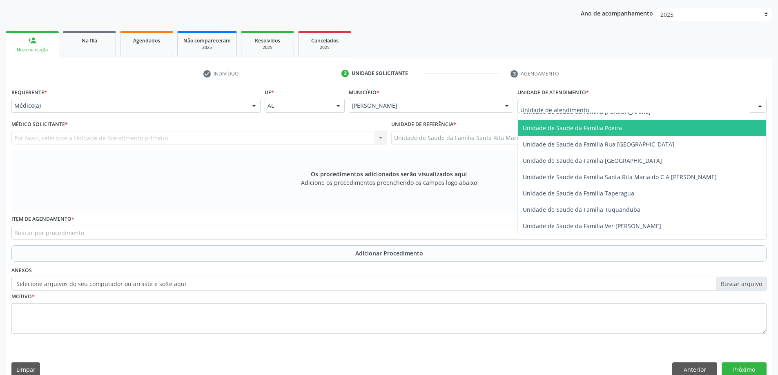
scroll to position [531, 0]
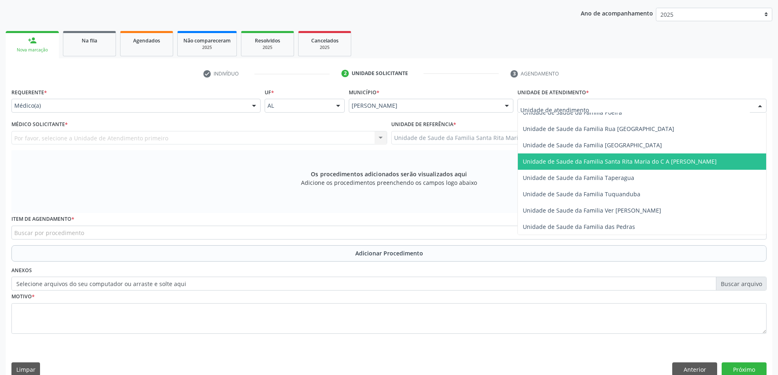
click at [556, 163] on span "Unidade de Saude da Familia Santa Rita Maria do C A [PERSON_NAME]" at bounding box center [619, 162] width 194 height 8
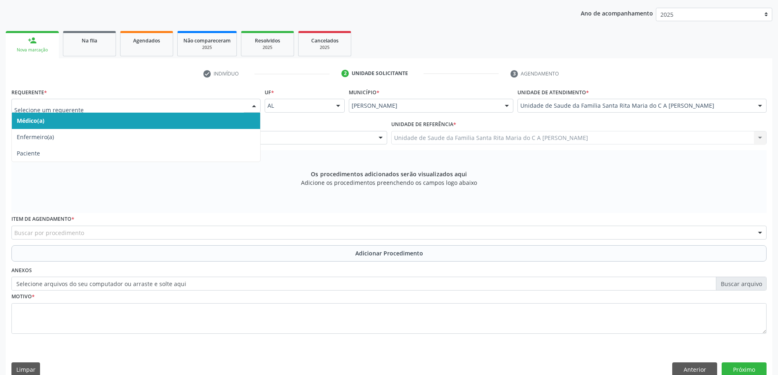
click at [161, 124] on span "Médico(a)" at bounding box center [136, 121] width 248 height 16
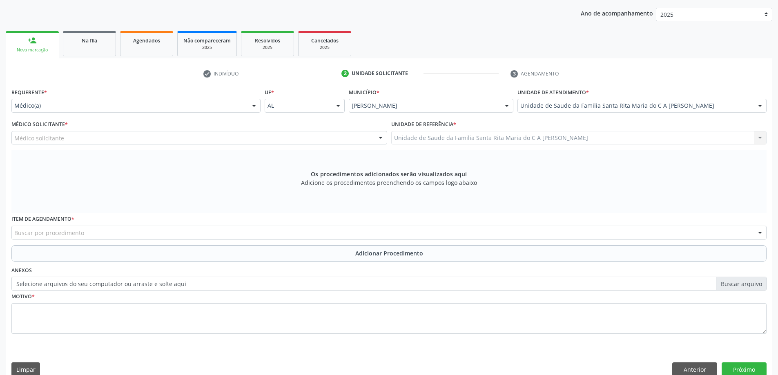
click at [173, 137] on div "Médico solicitante" at bounding box center [199, 138] width 376 height 14
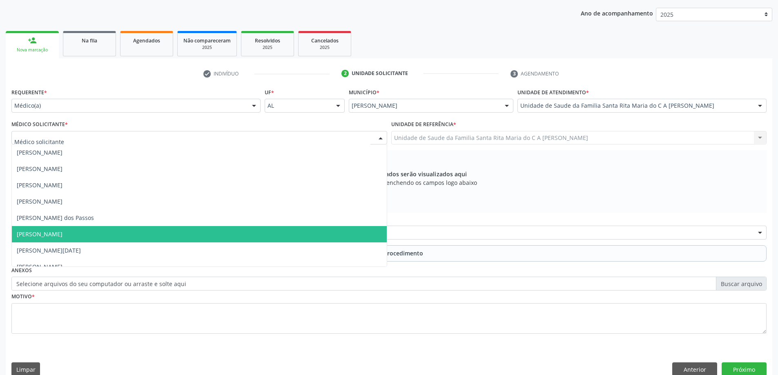
click at [167, 233] on span "[PERSON_NAME]" at bounding box center [199, 234] width 375 height 16
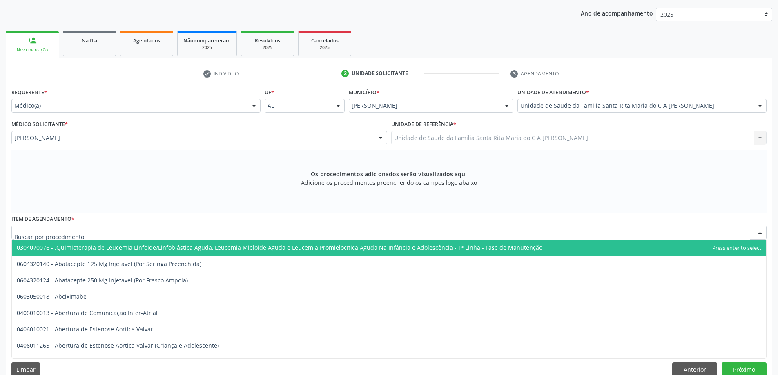
click at [176, 233] on div at bounding box center [388, 233] width 755 height 14
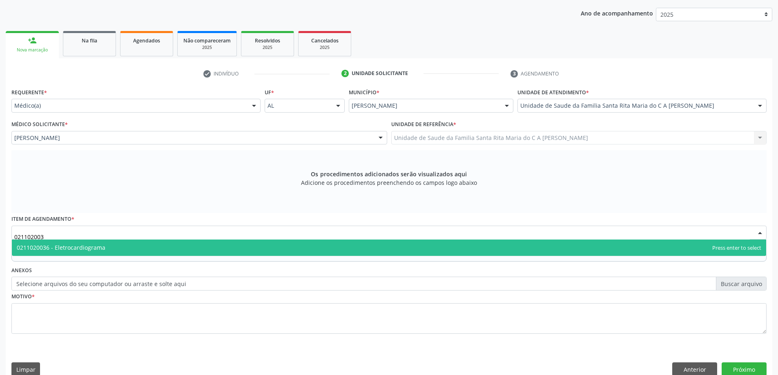
type input "0211020036"
click at [135, 246] on span "0211020036 - Eletrocardiograma" at bounding box center [389, 248] width 754 height 16
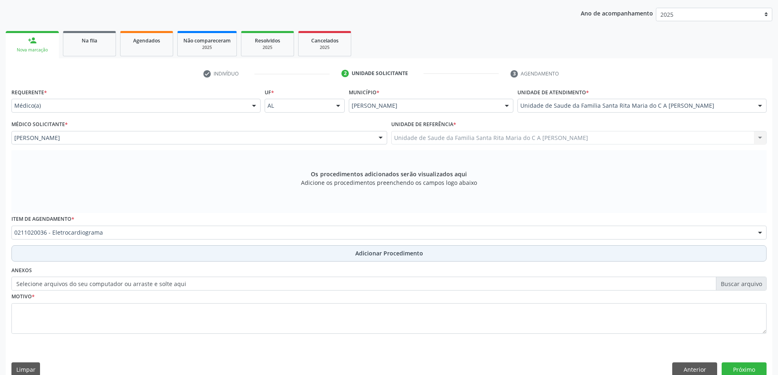
click at [134, 251] on button "Adicionar Procedimento" at bounding box center [388, 253] width 755 height 16
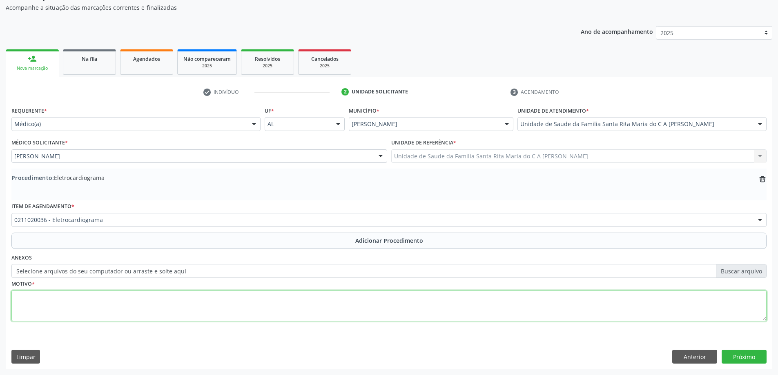
click at [91, 301] on textarea at bounding box center [388, 306] width 755 height 31
type textarea "has"
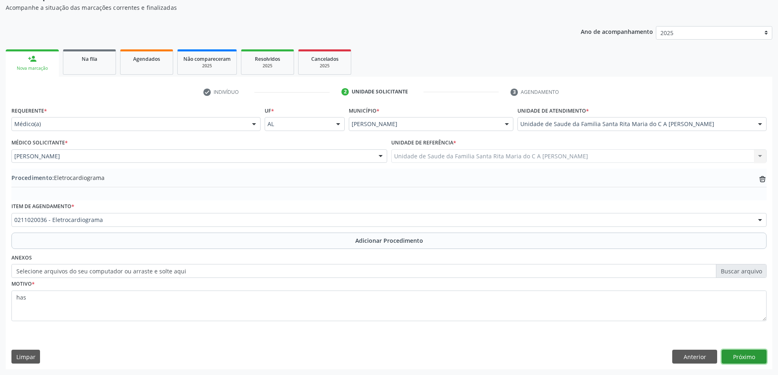
click at [742, 359] on button "Próximo" at bounding box center [743, 357] width 45 height 14
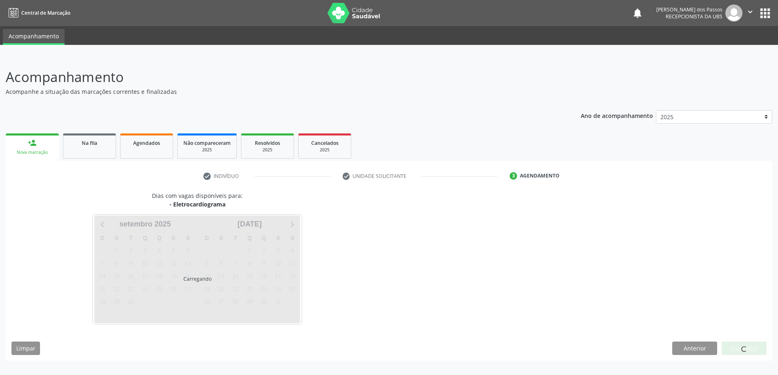
scroll to position [0, 0]
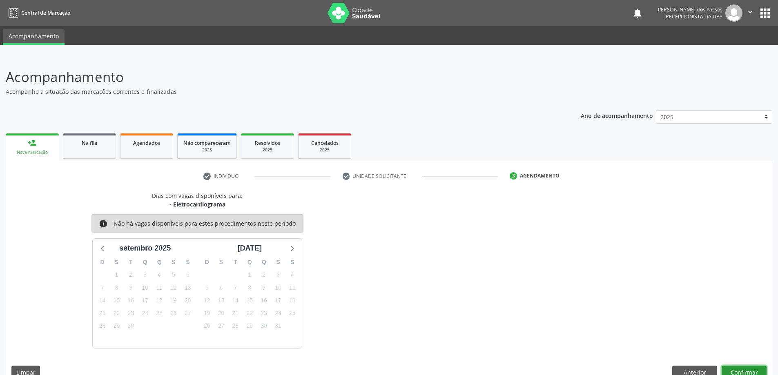
click at [735, 371] on button "Confirmar" at bounding box center [743, 373] width 45 height 14
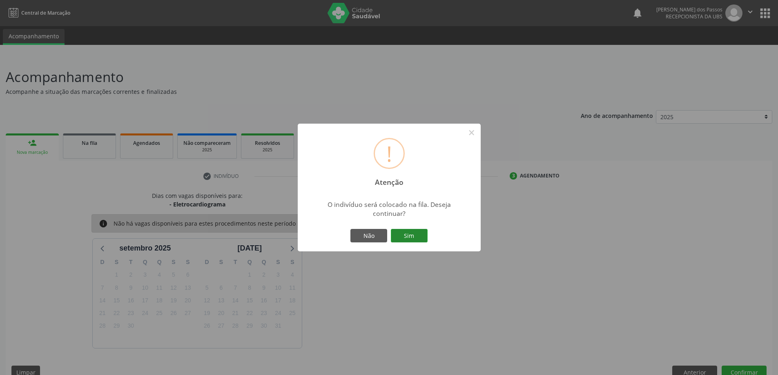
click at [422, 235] on button "Sim" at bounding box center [409, 236] width 37 height 14
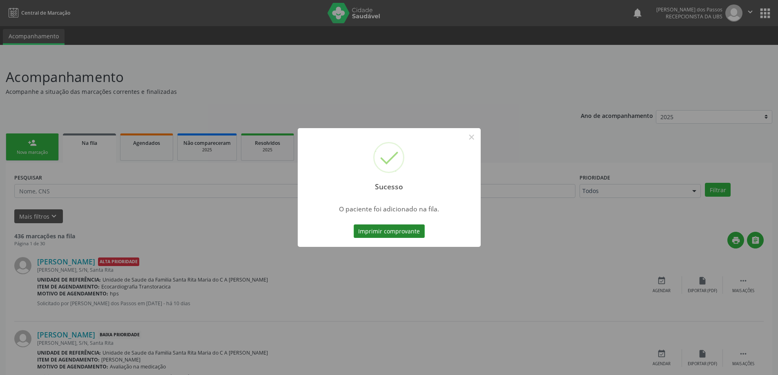
click at [418, 233] on button "Imprimir comprovante" at bounding box center [388, 232] width 71 height 14
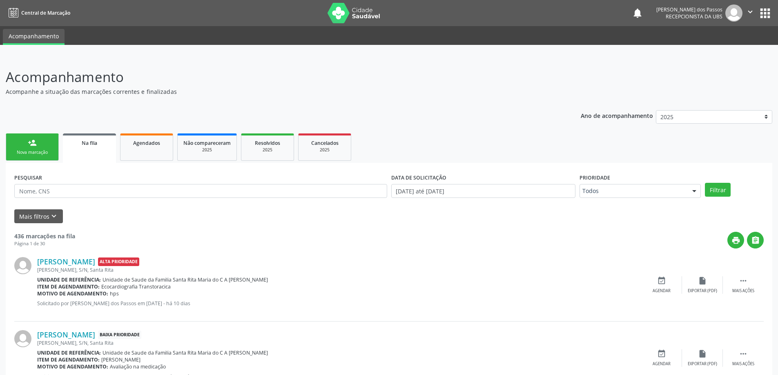
click at [44, 146] on link "person_add Nova marcação" at bounding box center [32, 146] width 53 height 27
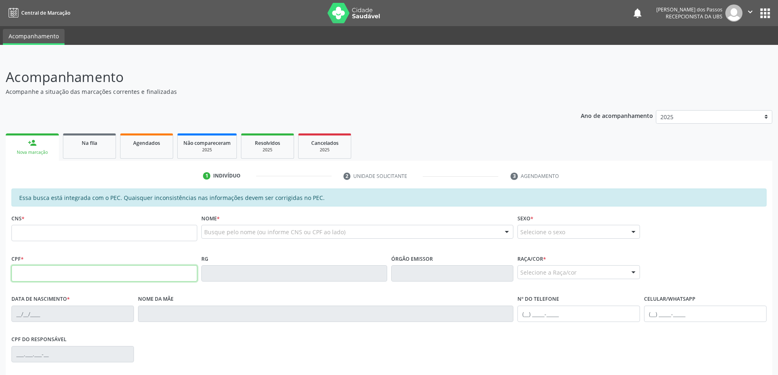
click at [84, 274] on input "text" at bounding box center [104, 273] width 186 height 16
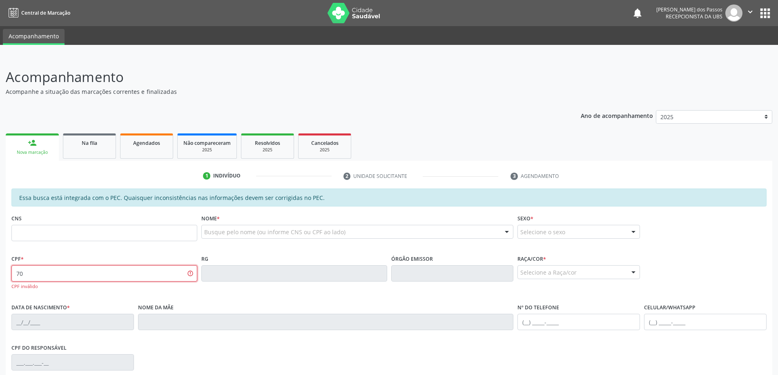
type input "7"
click at [80, 273] on input "text" at bounding box center [104, 273] width 186 height 16
type input "057.126.344-57"
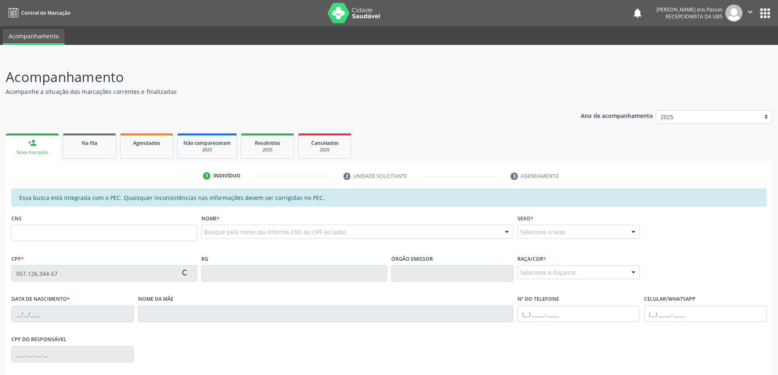
type input "702 8011 8088 5566"
type input "18/08/1978"
type input "Odete Maria da Conceicao"
type input "(82) 98721-5945"
type input "S/N"
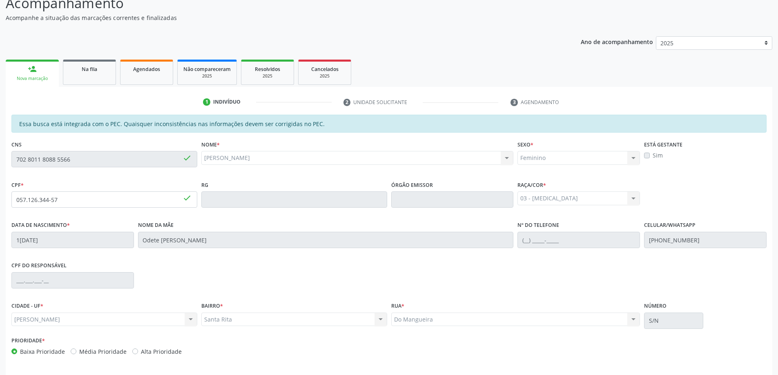
scroll to position [102, 0]
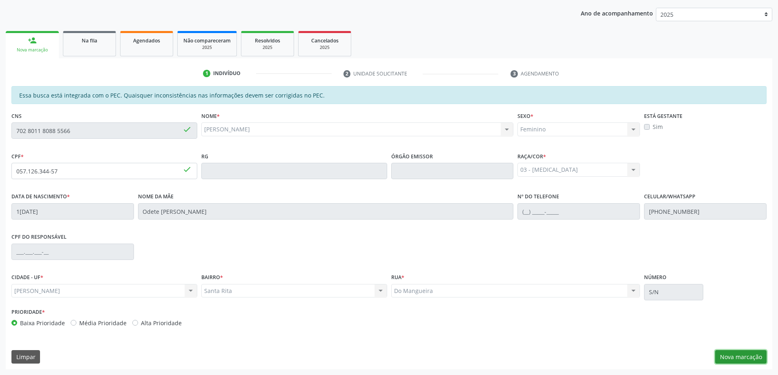
click at [734, 358] on button "Nova marcação" at bounding box center [740, 357] width 51 height 14
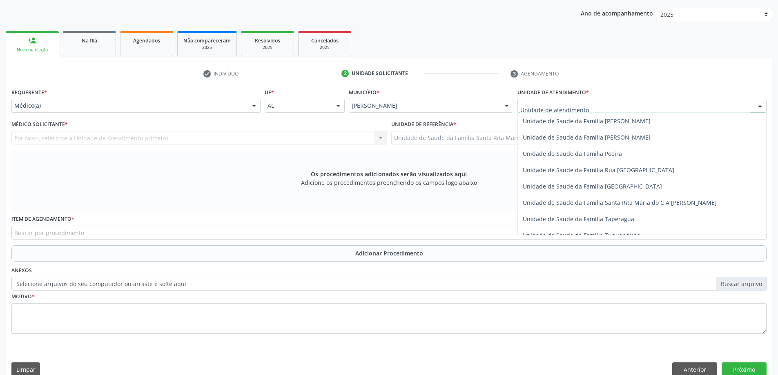
scroll to position [490, 0]
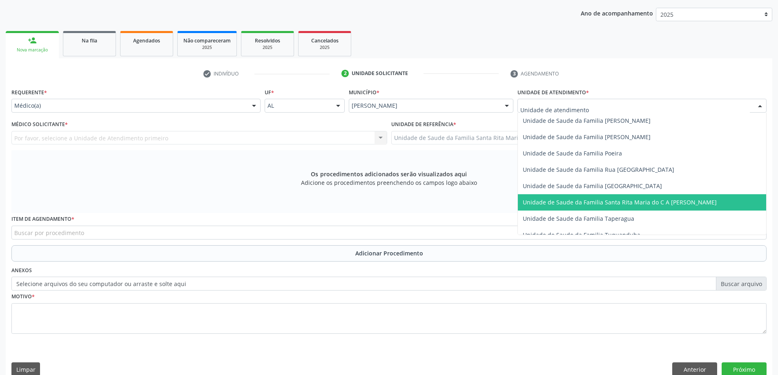
click at [574, 199] on span "Unidade de Saude da Familia Santa Rita Maria do C A [PERSON_NAME]" at bounding box center [619, 202] width 194 height 8
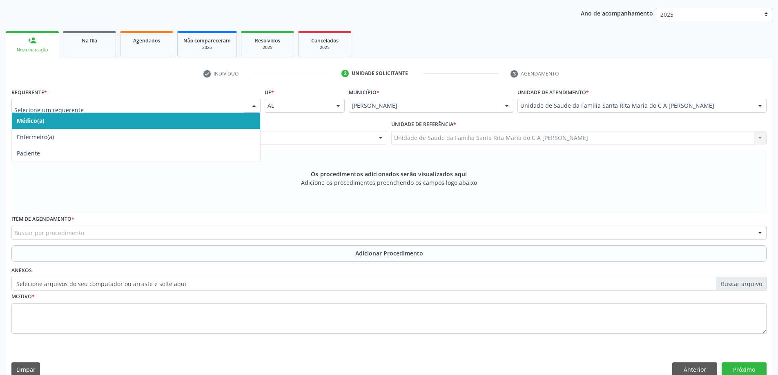
click at [190, 125] on span "Médico(a)" at bounding box center [136, 121] width 248 height 16
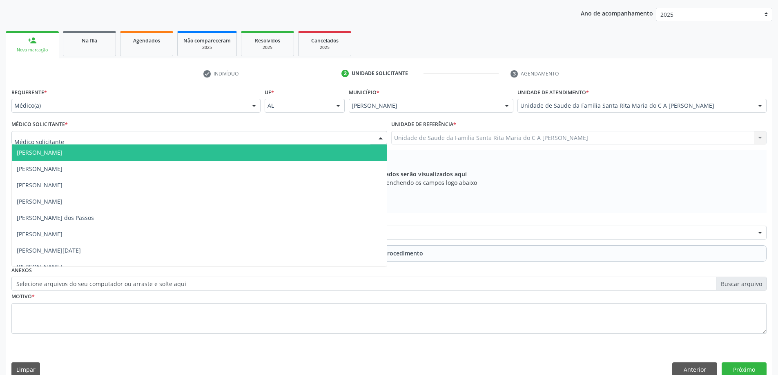
click at [150, 138] on div at bounding box center [199, 138] width 376 height 14
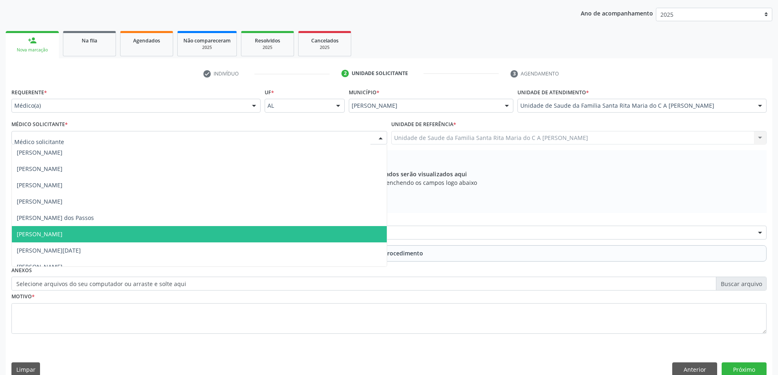
click at [169, 237] on span "[PERSON_NAME]" at bounding box center [199, 234] width 375 height 16
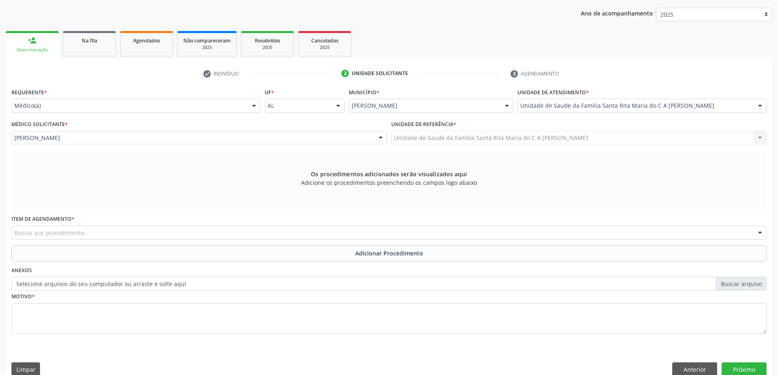
click at [210, 234] on div "Buscar por procedimento" at bounding box center [388, 233] width 755 height 14
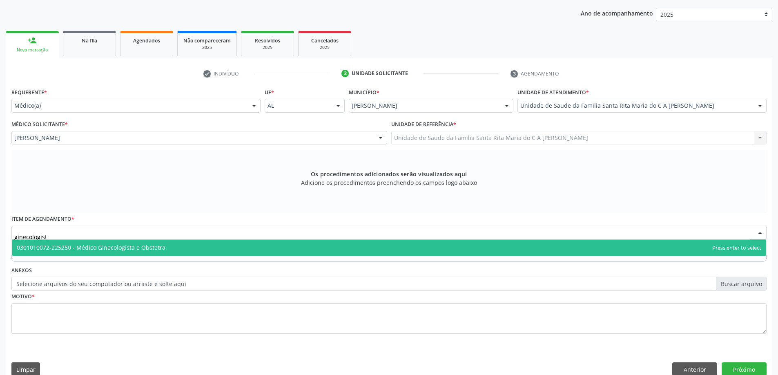
type input "ginecologista"
click at [205, 245] on span "0301010072-225250 - Médico Ginecologista e Obstetra" at bounding box center [389, 248] width 754 height 16
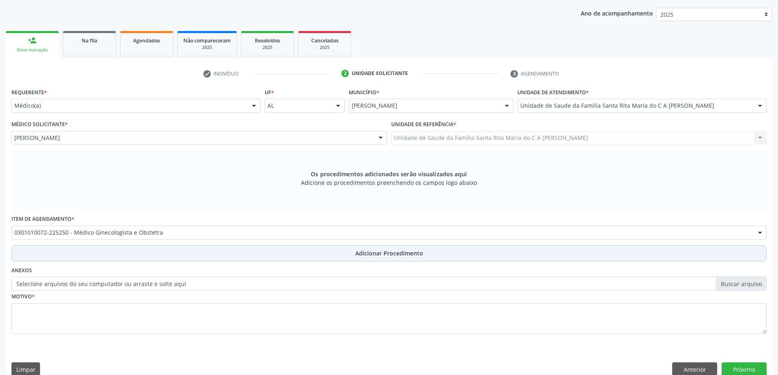
click at [212, 259] on button "Adicionar Procedimento" at bounding box center [388, 253] width 755 height 16
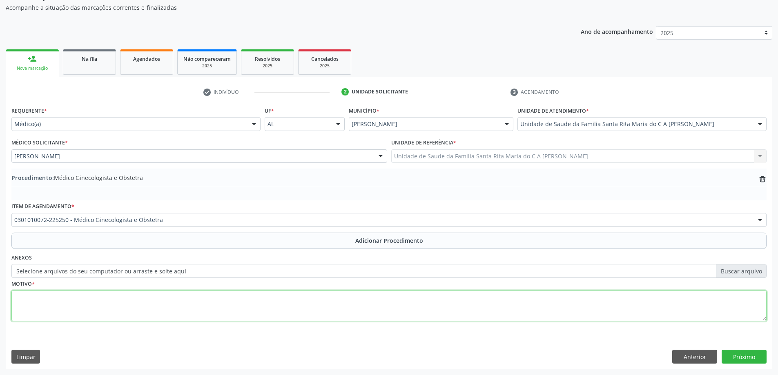
click at [206, 309] on textarea at bounding box center [388, 306] width 755 height 31
type textarea "r"
type textarea "avaliação"
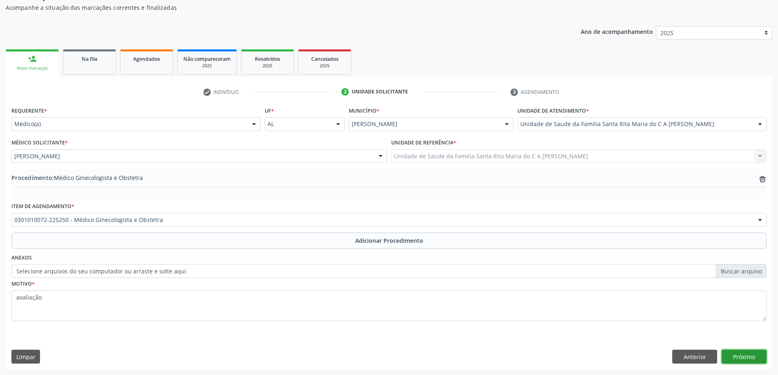
click at [731, 356] on button "Próximo" at bounding box center [743, 357] width 45 height 14
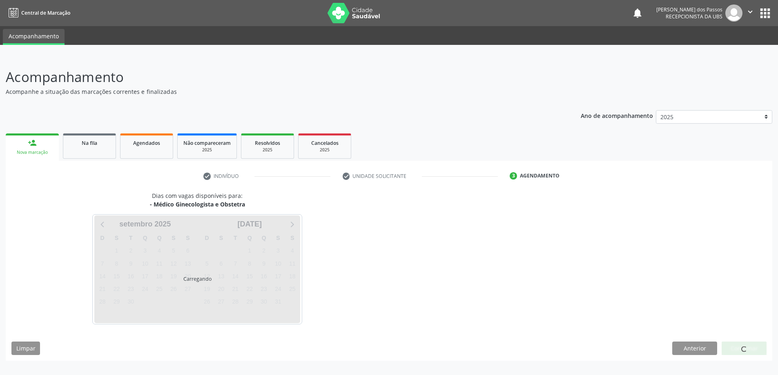
scroll to position [0, 0]
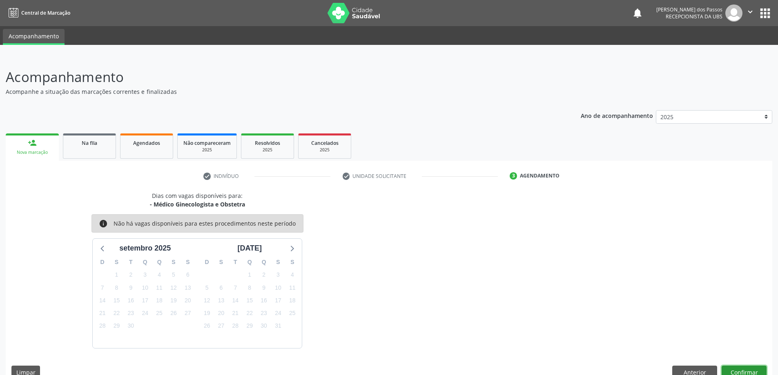
click at [746, 369] on button "Confirmar" at bounding box center [743, 373] width 45 height 14
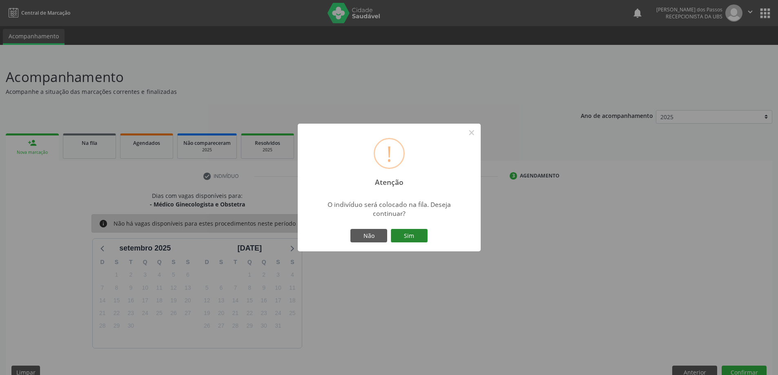
click at [413, 231] on button "Sim" at bounding box center [409, 236] width 37 height 14
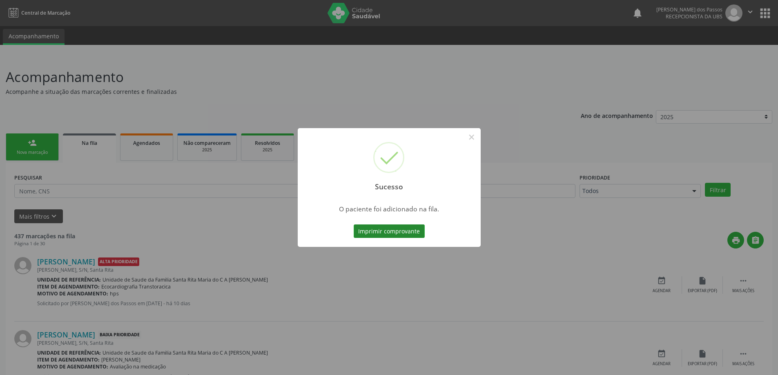
click at [413, 230] on button "Imprimir comprovante" at bounding box center [388, 232] width 71 height 14
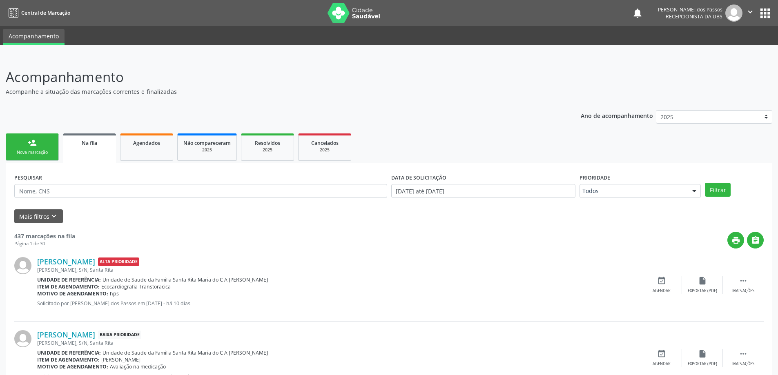
click at [45, 149] on div "Nova marcação" at bounding box center [32, 152] width 41 height 6
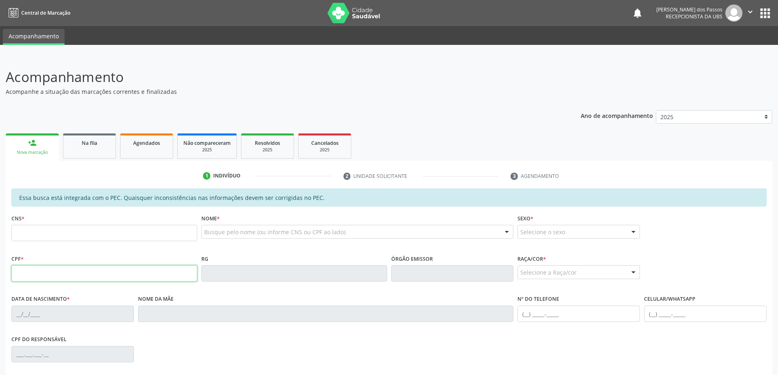
click at [67, 275] on input "text" at bounding box center [104, 273] width 186 height 16
type input "057.126.344-57"
type input "702 8011 8088 5566"
type input "18/08/1978"
type input "Odete Maria da Conceicao"
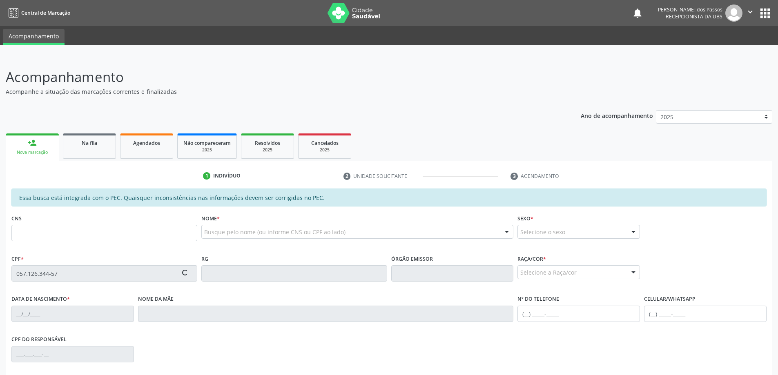
type input "(82) 98721-5945"
type input "S/N"
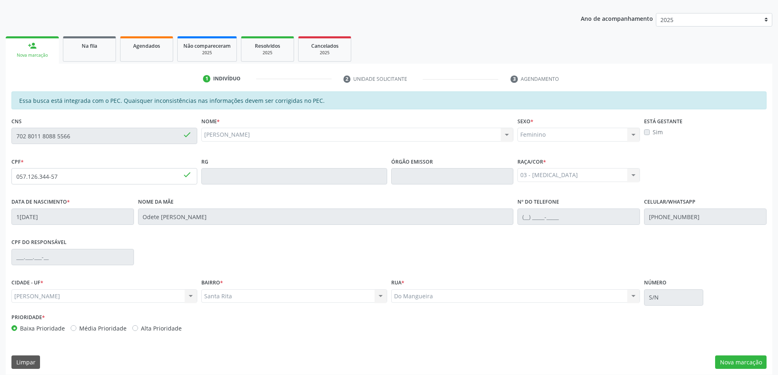
scroll to position [102, 0]
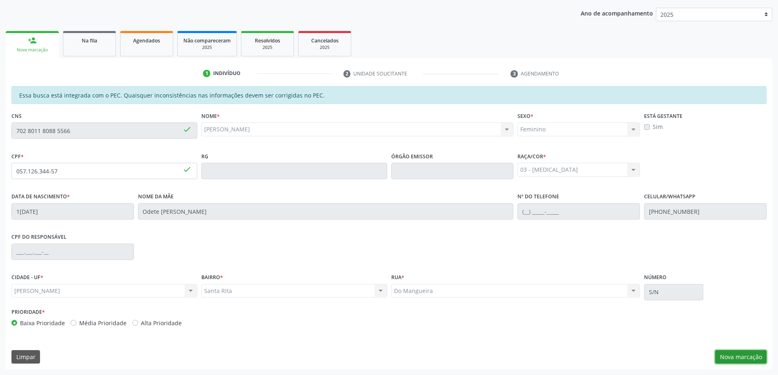
click at [734, 353] on button "Nova marcação" at bounding box center [740, 357] width 51 height 14
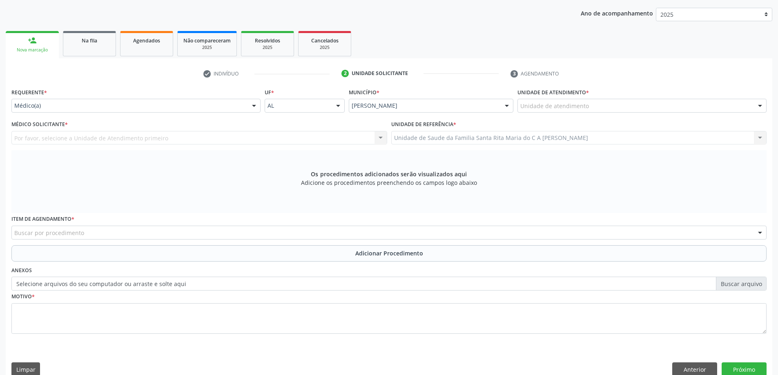
click at [587, 105] on div "Unidade de atendimento" at bounding box center [641, 106] width 249 height 14
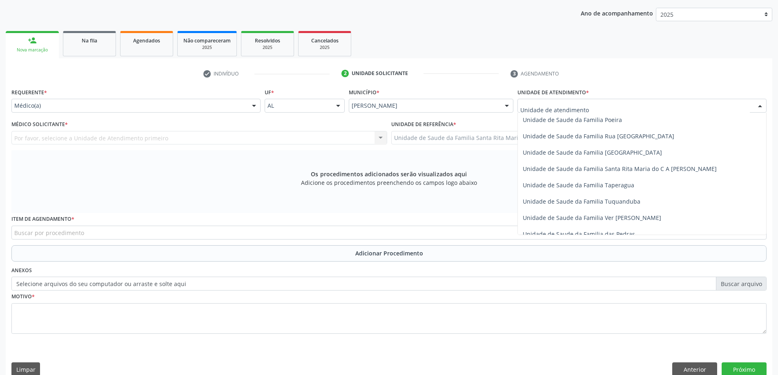
scroll to position [531, 0]
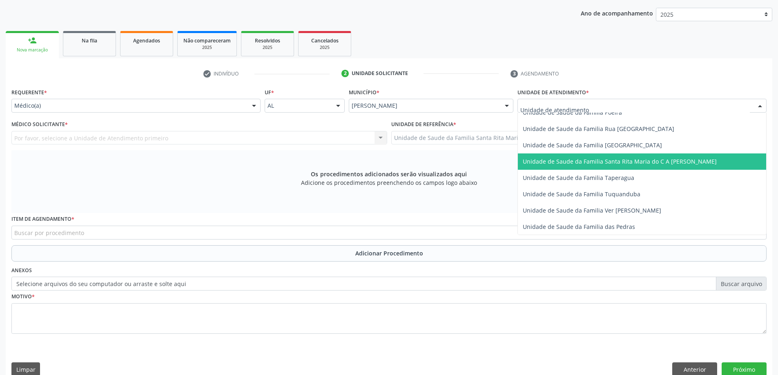
click at [583, 159] on span "Unidade de Saude da Familia Santa Rita Maria do C A [PERSON_NAME]" at bounding box center [619, 162] width 194 height 8
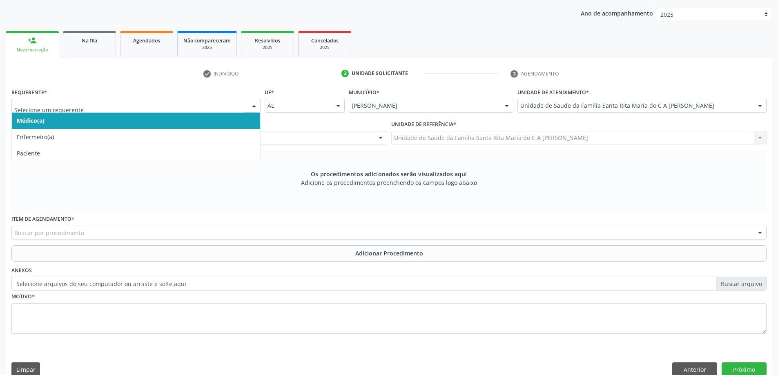
click at [166, 122] on span "Médico(a)" at bounding box center [136, 121] width 248 height 16
click at [165, 120] on span "Médico(a)" at bounding box center [136, 121] width 248 height 16
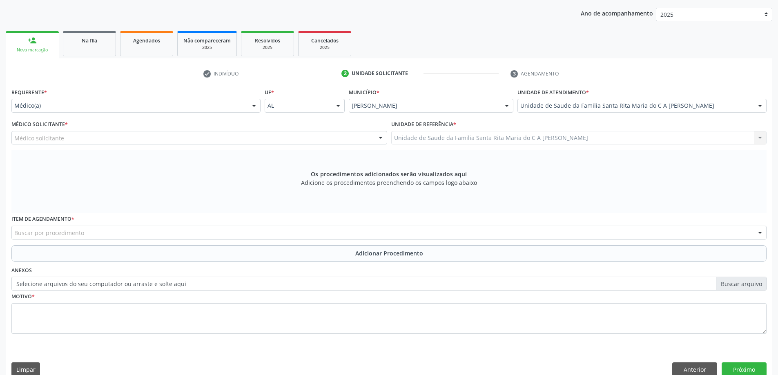
click at [161, 136] on div "Médico solicitante" at bounding box center [199, 138] width 376 height 14
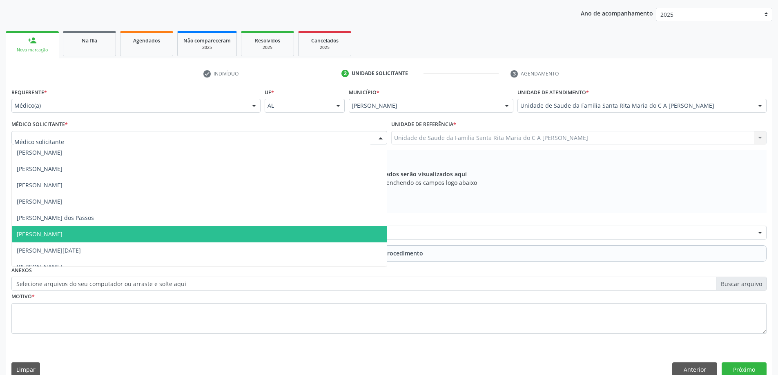
click at [159, 231] on span "[PERSON_NAME]" at bounding box center [199, 234] width 375 height 16
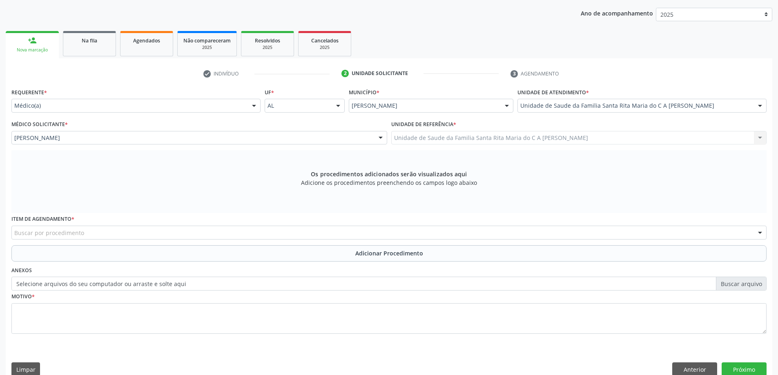
click at [130, 231] on div "Buscar por procedimento" at bounding box center [388, 233] width 755 height 14
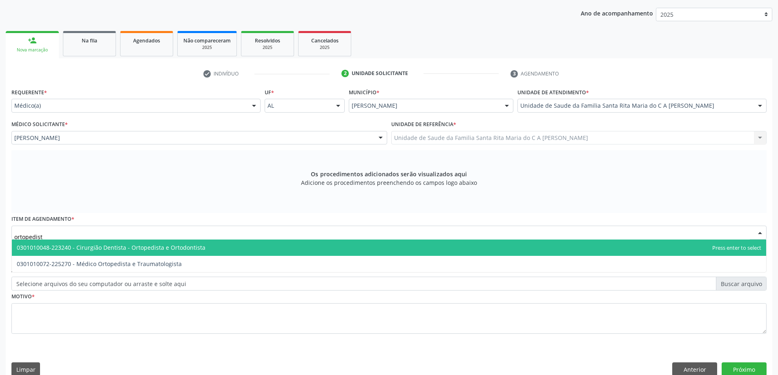
type input "ortopedista"
click at [153, 250] on span "0301010048-223240 - Cirurgião Dentista - Ortopedista e Ortodontista" at bounding box center [111, 248] width 189 height 8
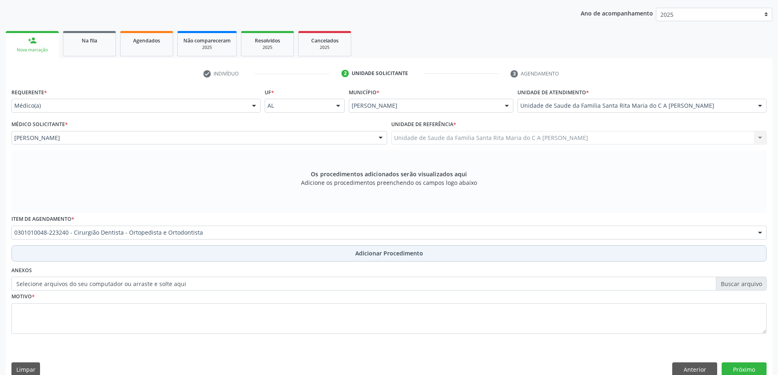
click at [132, 255] on button "Adicionar Procedimento" at bounding box center [388, 253] width 755 height 16
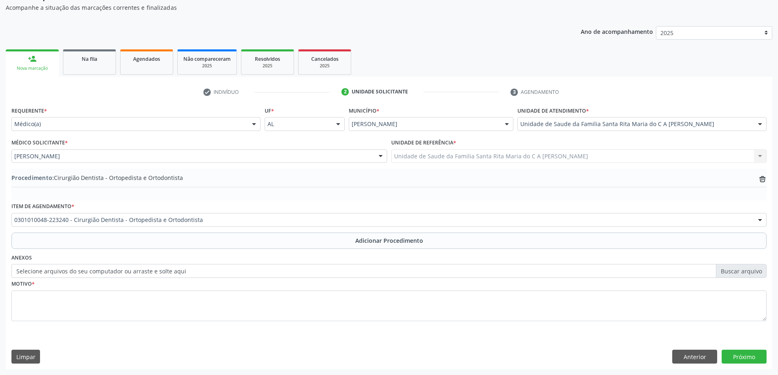
scroll to position [84, 0]
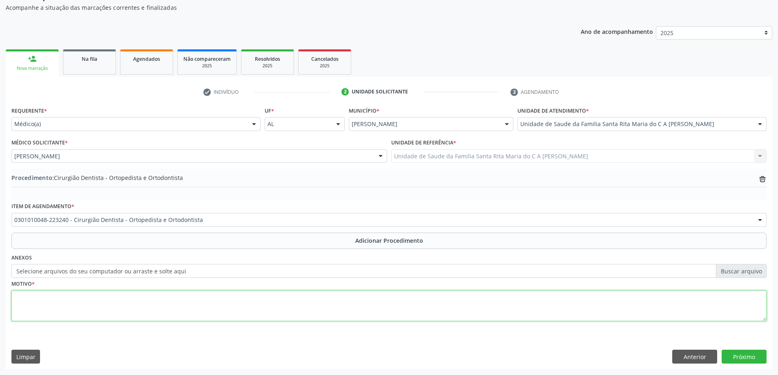
click at [124, 309] on textarea at bounding box center [388, 306] width 755 height 31
type textarea "dor joelho"
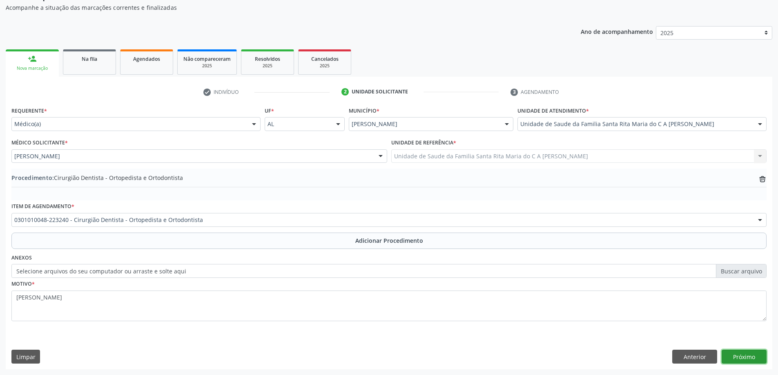
click at [744, 354] on button "Próximo" at bounding box center [743, 357] width 45 height 14
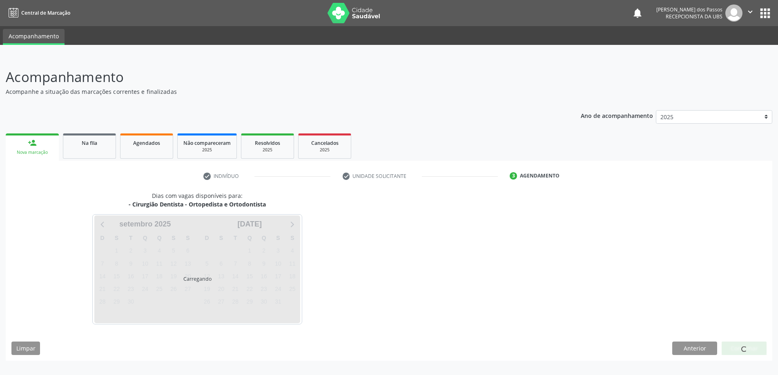
scroll to position [0, 0]
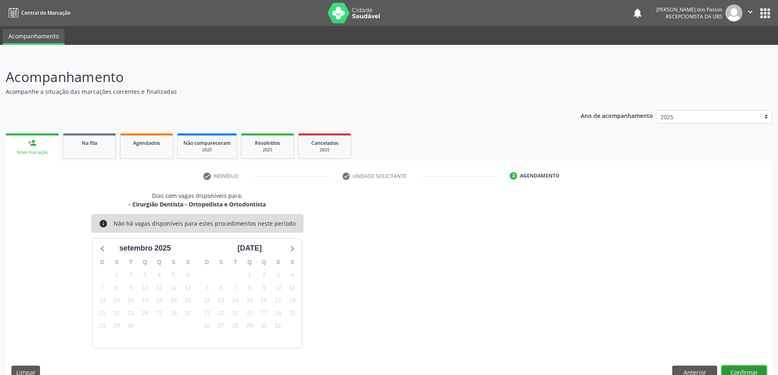
click at [731, 371] on button "Confirmar" at bounding box center [743, 373] width 45 height 14
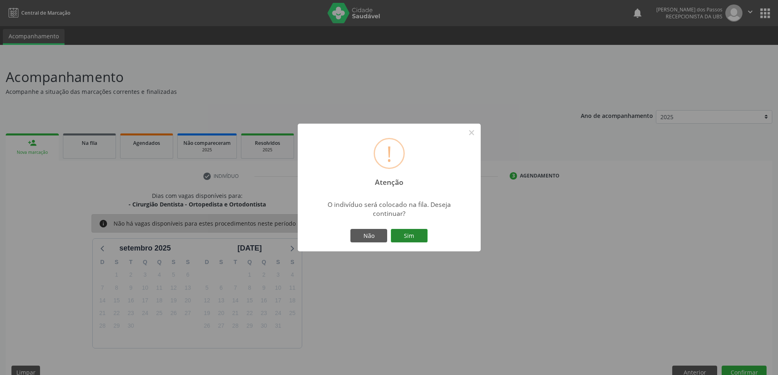
click at [415, 240] on button "Sim" at bounding box center [409, 236] width 37 height 14
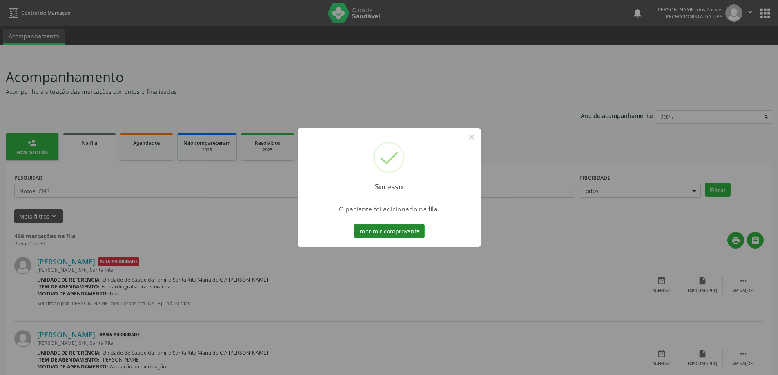
click at [410, 233] on button "Imprimir comprovante" at bounding box center [388, 232] width 71 height 14
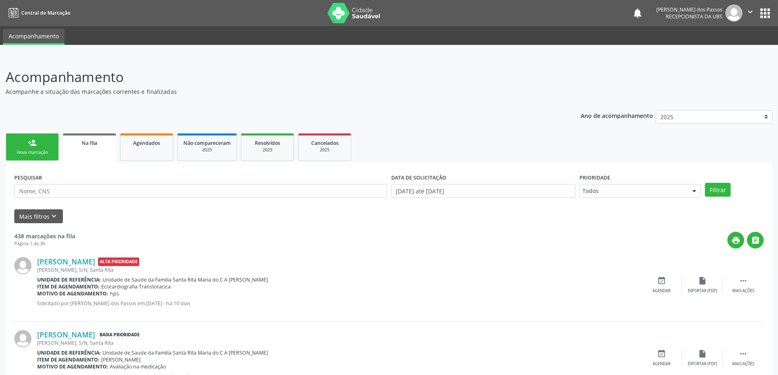
click at [41, 146] on link "person_add Nova marcação" at bounding box center [32, 146] width 53 height 27
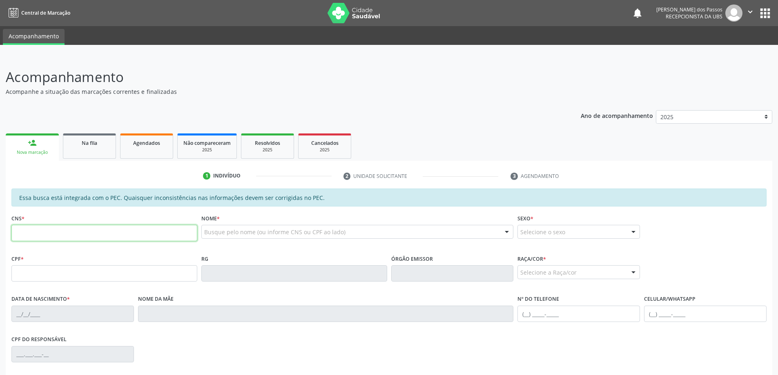
click at [79, 233] on input "text" at bounding box center [104, 233] width 186 height 16
type input "162 5667 6050 0018"
type input "360.410.094-15"
type input "0[DATE]"
type input "[PERSON_NAME]"
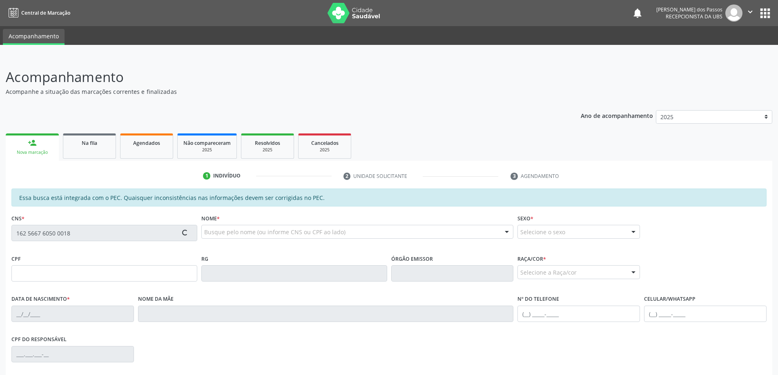
type input "[PHONE_NUMBER]"
type input "27"
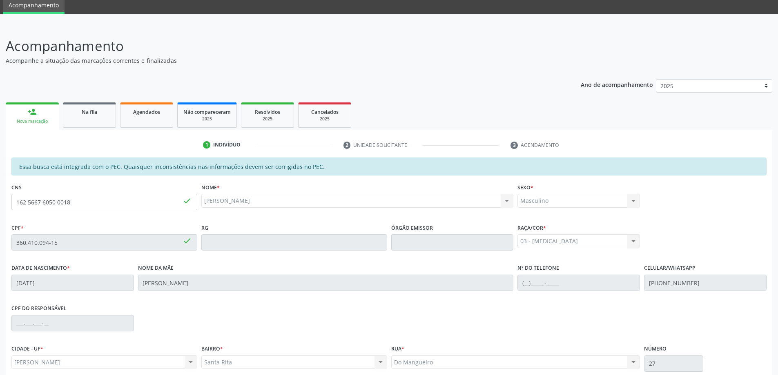
scroll to position [102, 0]
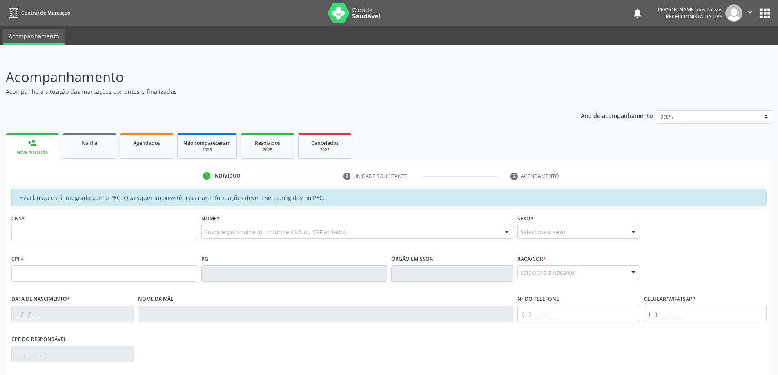
click at [69, 233] on input "text" at bounding box center [104, 233] width 186 height 16
type input "162 5667 6050 0018"
type input "360.410.094-15"
type input "[DATE]"
type input "[PERSON_NAME]"
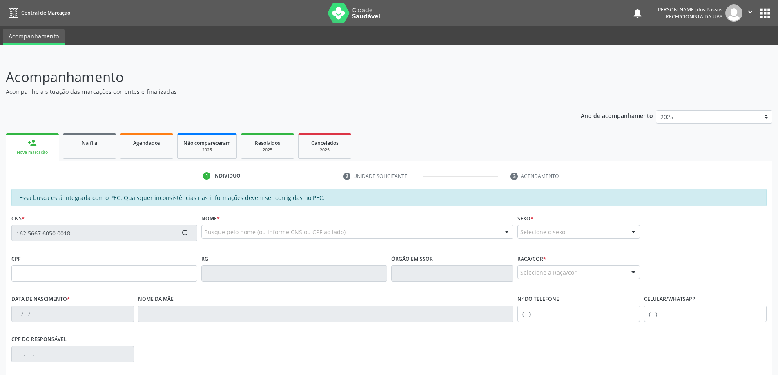
type input "[PHONE_NUMBER]"
type input "27"
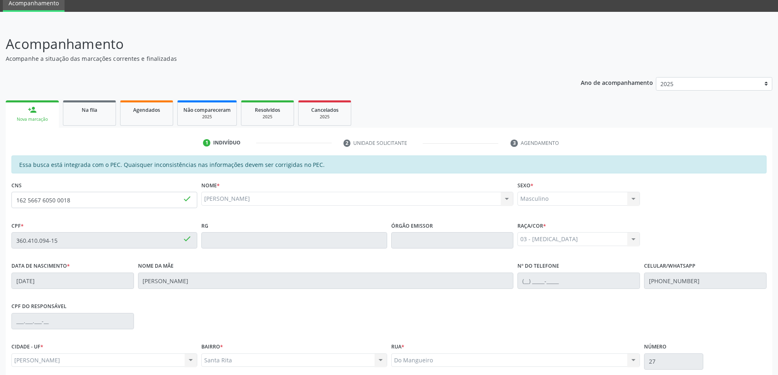
scroll to position [102, 0]
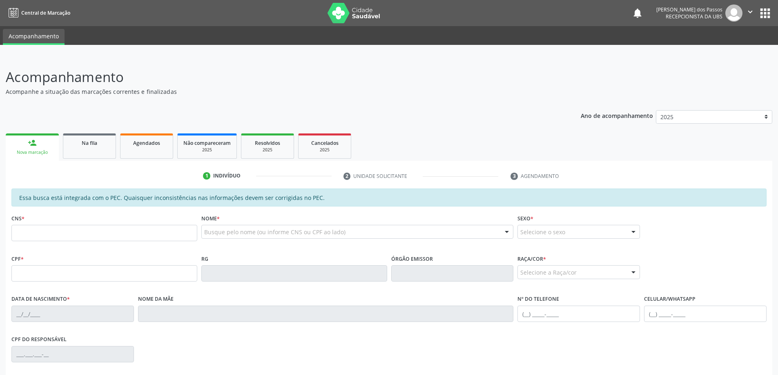
drag, startPoint x: 48, startPoint y: 235, endPoint x: 55, endPoint y: 221, distance: 15.3
click at [48, 233] on input "text" at bounding box center [104, 233] width 186 height 16
type input "162 5667 6050 0018"
type input "360.410.094-15"
type input "[DATE]"
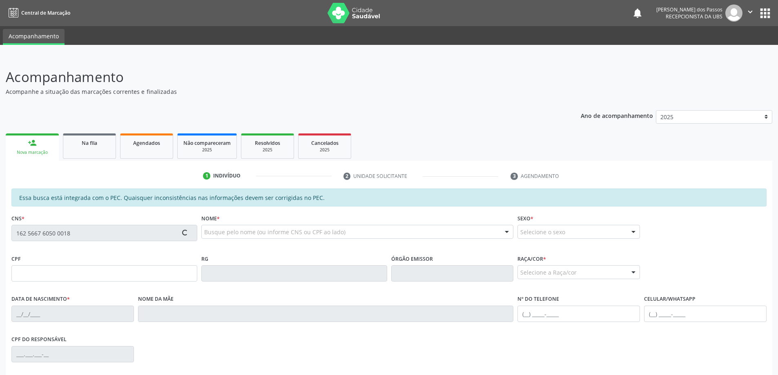
type input "[PERSON_NAME]"
type input "[PHONE_NUMBER]"
type input "S/N"
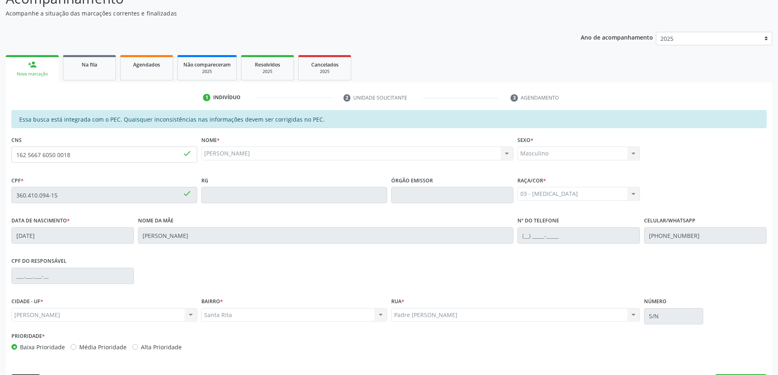
scroll to position [82, 0]
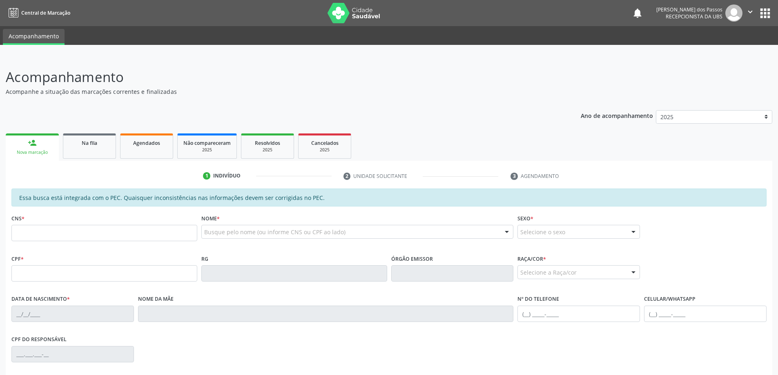
click at [84, 227] on input "text" at bounding box center [104, 233] width 186 height 16
click at [96, 235] on input "text" at bounding box center [104, 233] width 186 height 16
type input "162 5667 6050 0018"
type input "360.410.094-15"
type input "0[DATE]"
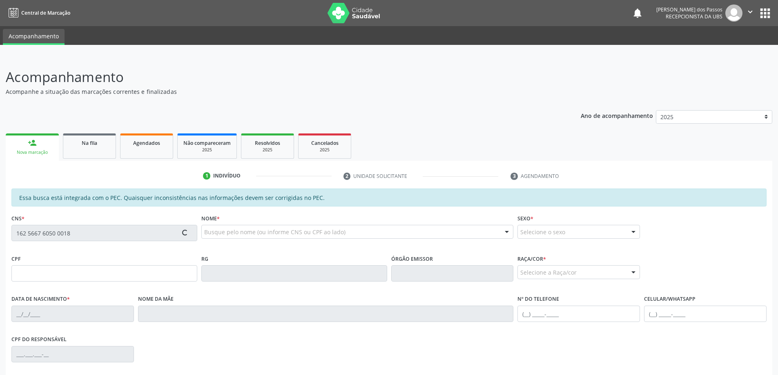
type input "[PERSON_NAME]"
type input "[PHONE_NUMBER]"
type input "S/N"
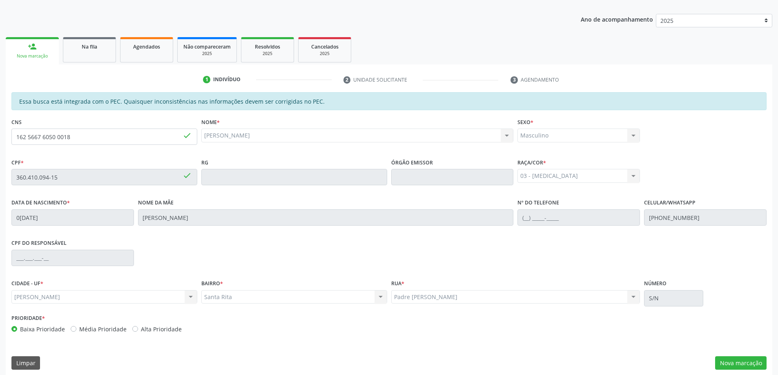
scroll to position [102, 0]
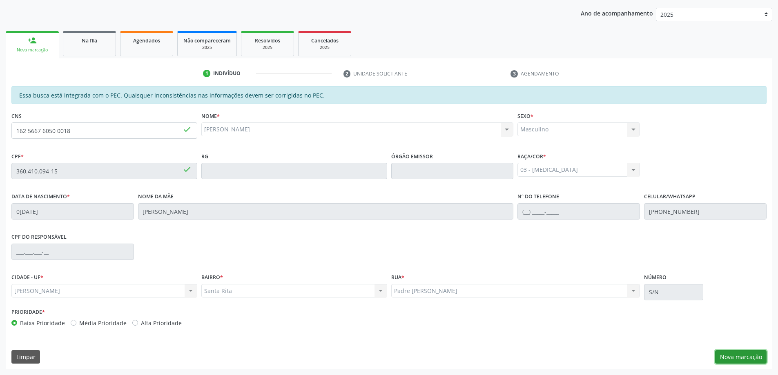
click at [727, 353] on button "Nova marcação" at bounding box center [740, 357] width 51 height 14
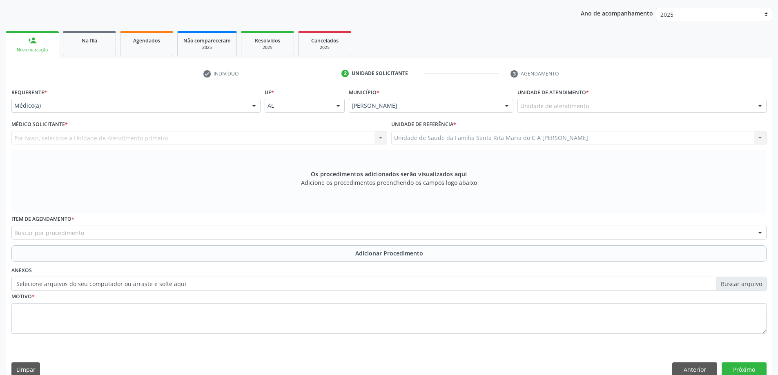
click at [617, 107] on div "Unidade de atendimento" at bounding box center [641, 106] width 249 height 14
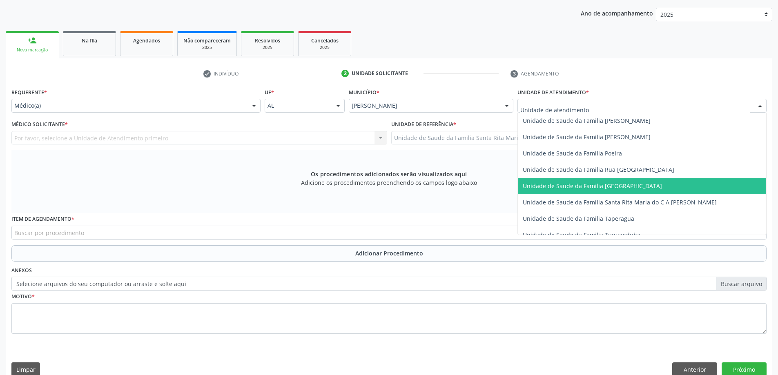
scroll to position [531, 0]
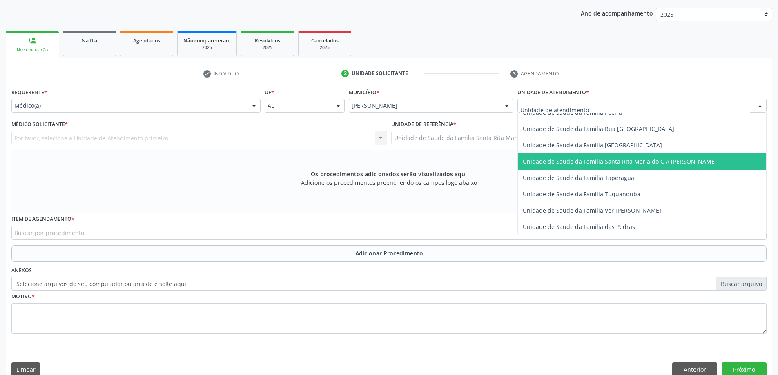
click at [588, 166] on span "Unidade de Saude da Familia Santa Rita Maria do C A [PERSON_NAME]" at bounding box center [642, 161] width 248 height 16
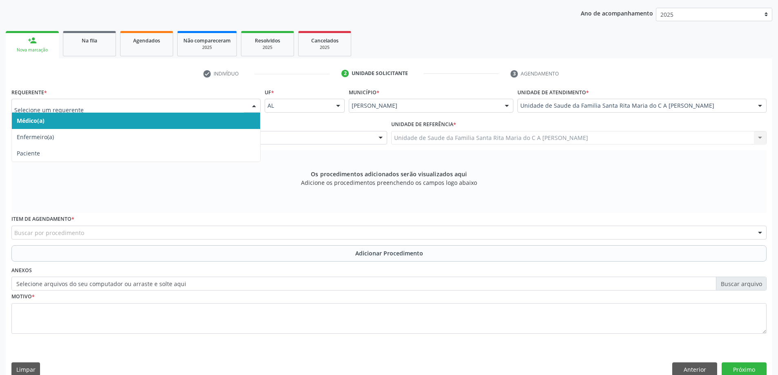
click at [195, 125] on span "Médico(a)" at bounding box center [136, 121] width 248 height 16
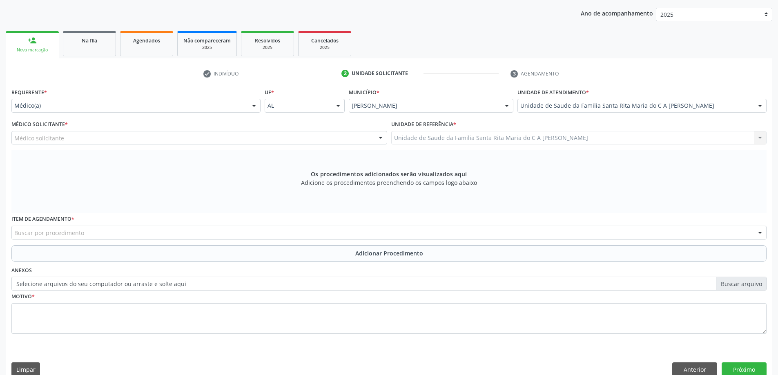
click at [185, 137] on div "Médico solicitante" at bounding box center [199, 138] width 376 height 14
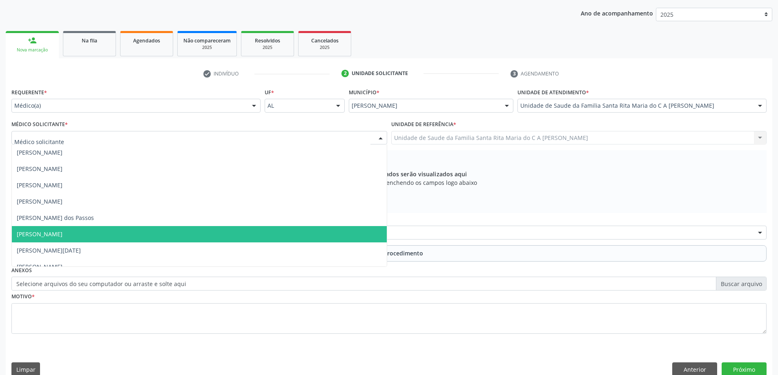
click at [133, 236] on span "[PERSON_NAME]" at bounding box center [199, 234] width 375 height 16
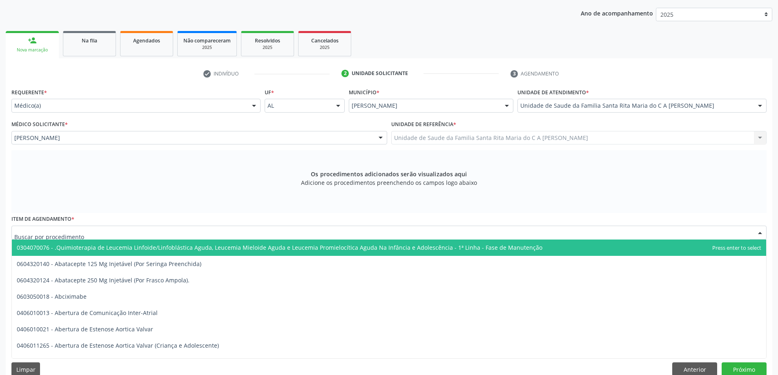
click at [105, 233] on div at bounding box center [388, 233] width 755 height 14
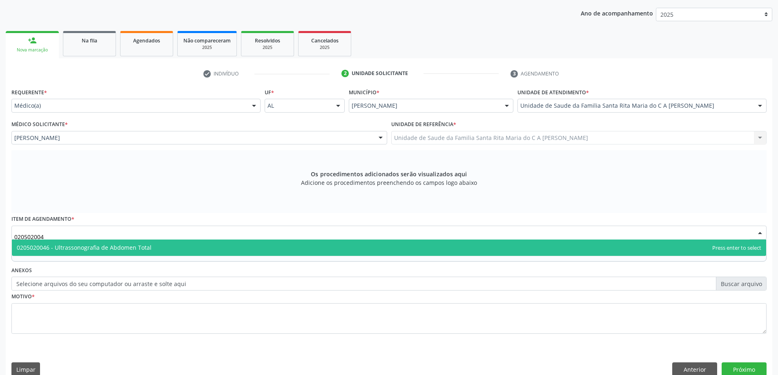
type input "0205020046"
click at [113, 249] on span "0205020046 - Ultrassonografia de Abdomen Total" at bounding box center [84, 248] width 135 height 8
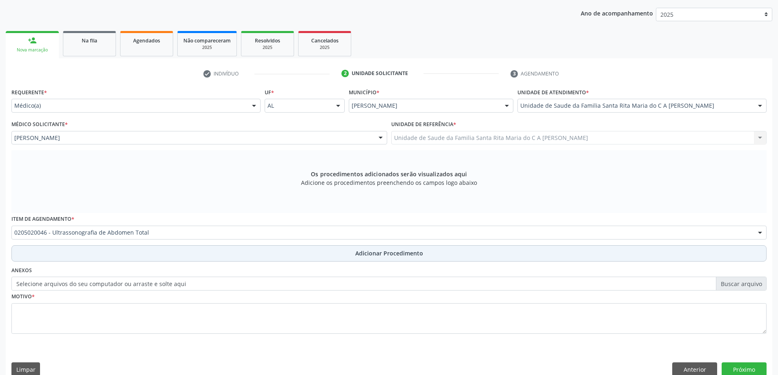
click at [106, 258] on button "Adicionar Procedimento" at bounding box center [388, 253] width 755 height 16
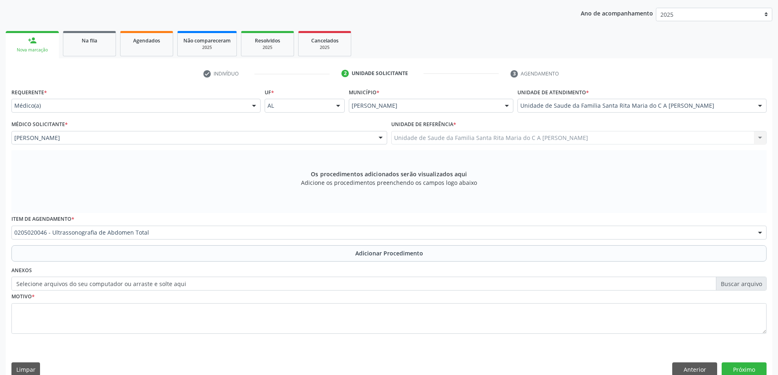
scroll to position [84, 0]
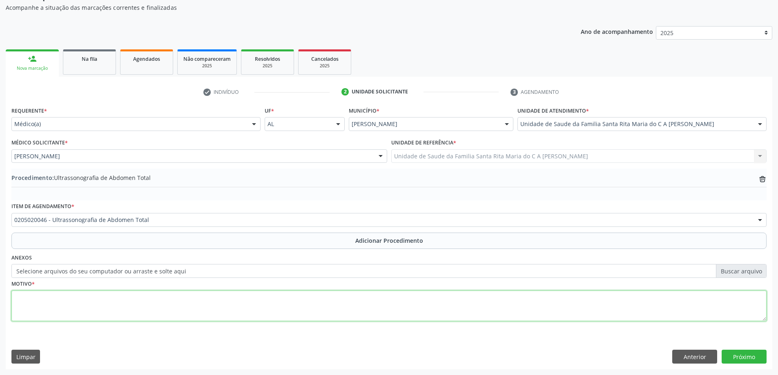
click at [90, 309] on textarea at bounding box center [388, 306] width 755 height 31
type textarea "refere dor em hipogastrio"
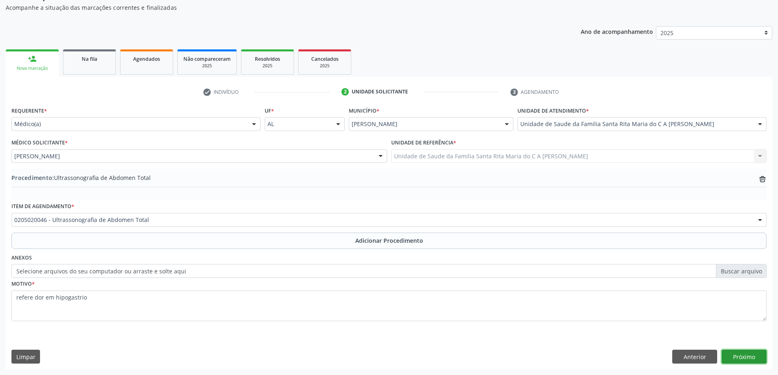
click at [740, 360] on button "Próximo" at bounding box center [743, 357] width 45 height 14
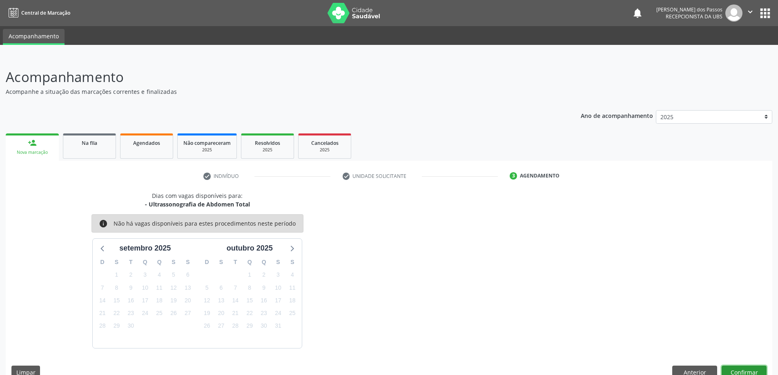
click at [749, 372] on button "Confirmar" at bounding box center [743, 373] width 45 height 14
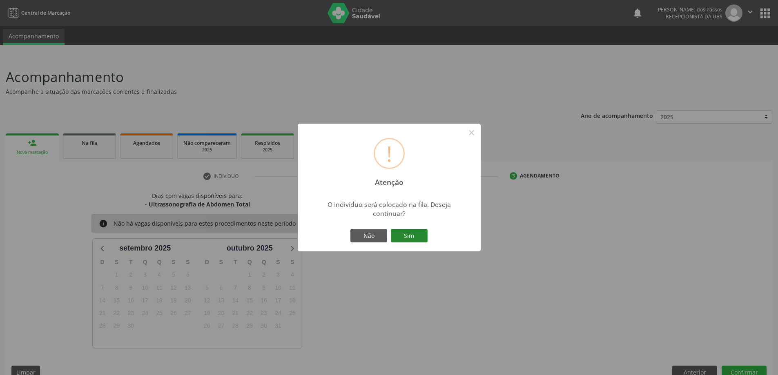
click at [417, 238] on button "Sim" at bounding box center [409, 236] width 37 height 14
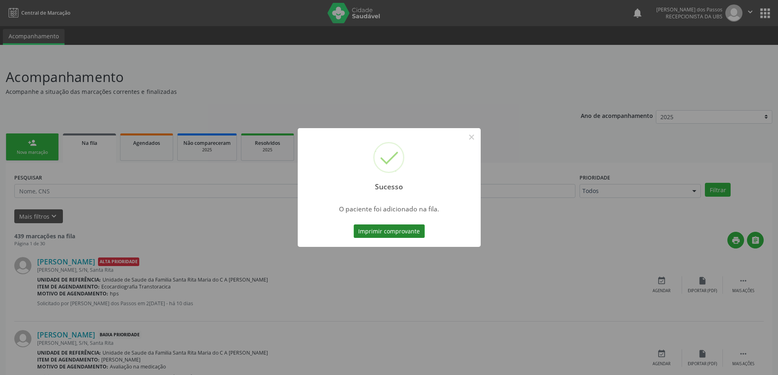
click at [418, 233] on button "Imprimir comprovante" at bounding box center [388, 232] width 71 height 14
